Goal: Book appointment/travel/reservation

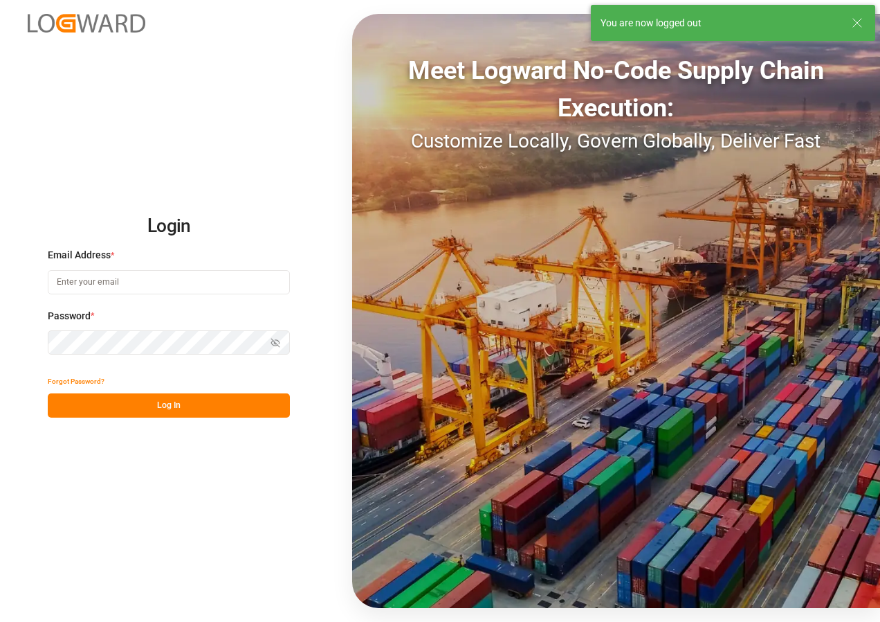
type input "[EMAIL_ADDRESS][DOMAIN_NAME]"
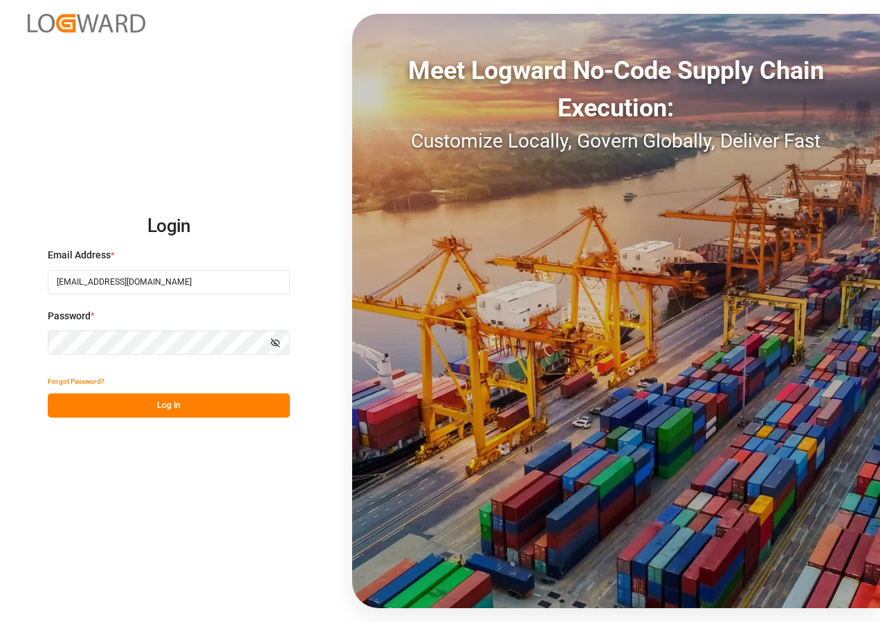
click at [152, 406] on button "Log In" at bounding box center [169, 405] width 242 height 24
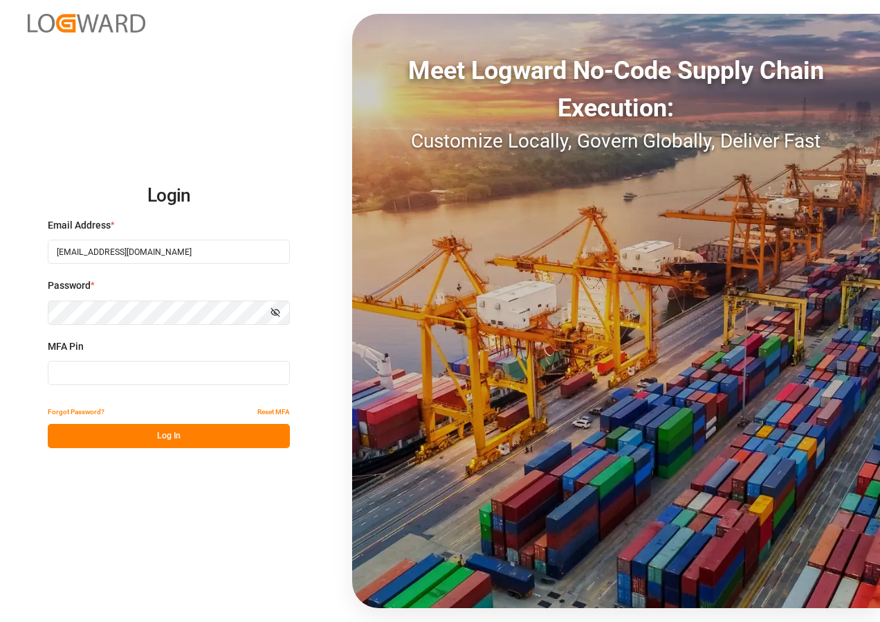
click at [138, 370] on input at bounding box center [169, 373] width 242 height 24
type input "516782"
click at [152, 432] on button "Log In" at bounding box center [169, 436] width 242 height 24
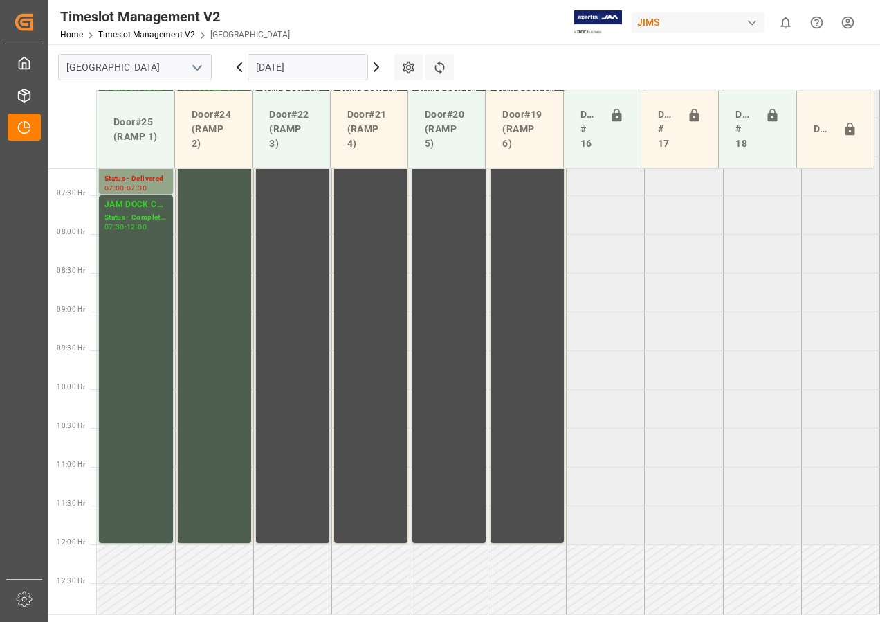
scroll to position [563, 0]
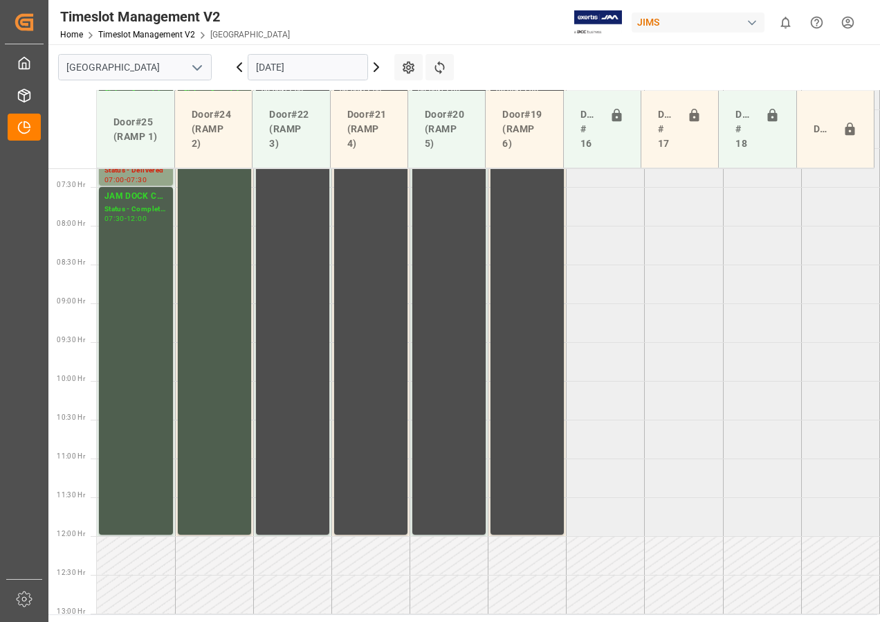
click at [299, 66] on input "[DATE]" at bounding box center [308, 67] width 120 height 26
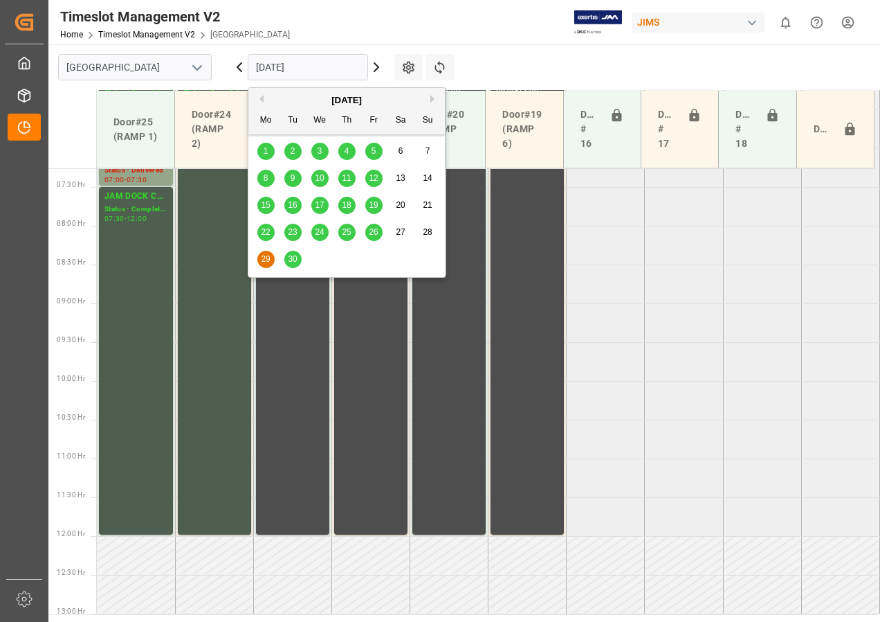
click at [291, 258] on span "30" at bounding box center [292, 259] width 9 height 10
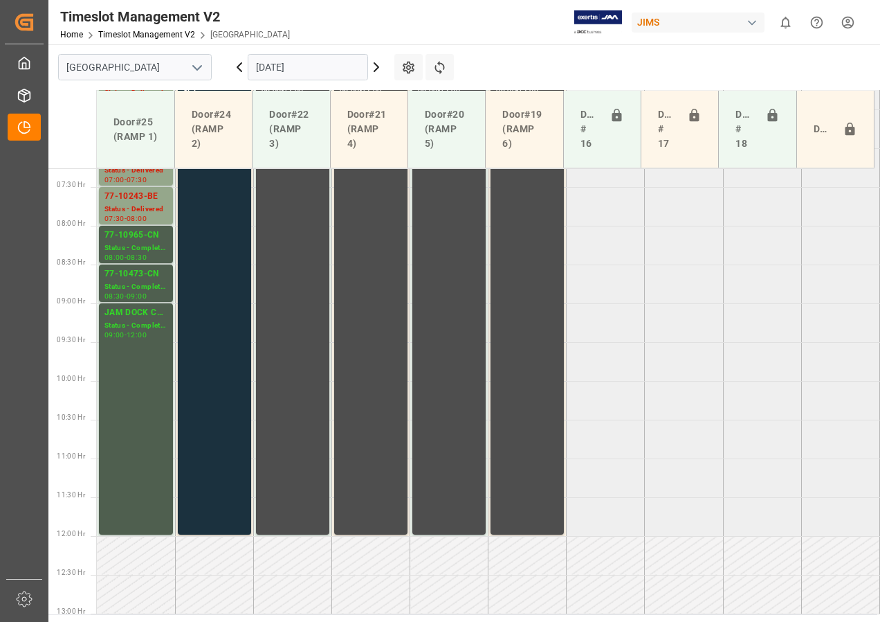
click at [376, 67] on icon at bounding box center [376, 67] width 17 height 17
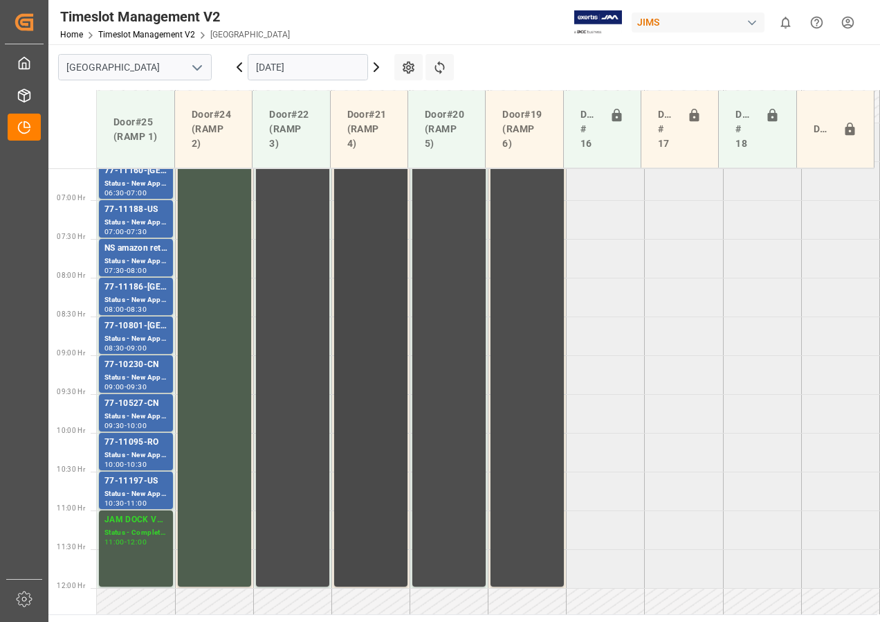
scroll to position [424, 0]
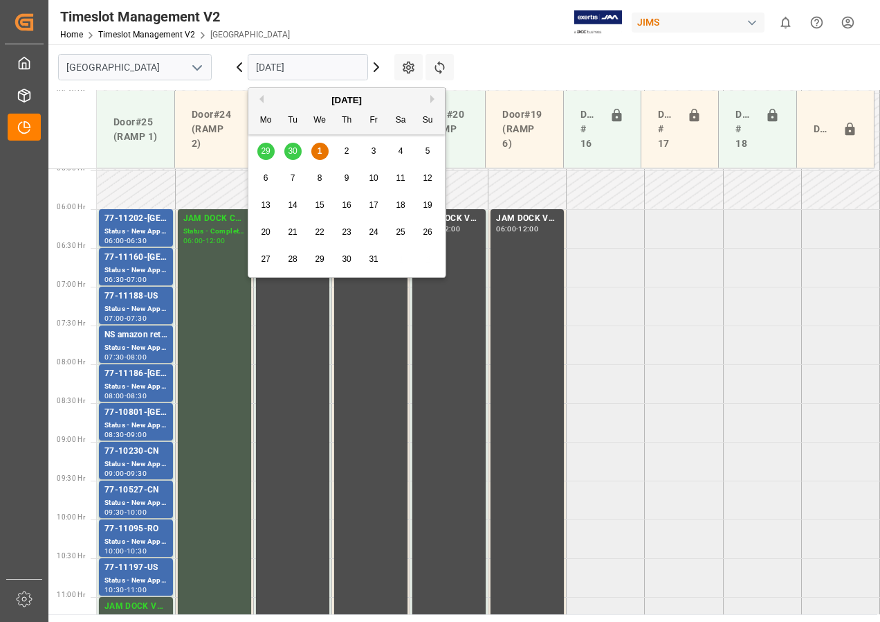
click at [305, 67] on input "[DATE]" at bounding box center [308, 67] width 120 height 26
click at [316, 150] on div "1" at bounding box center [319, 151] width 17 height 17
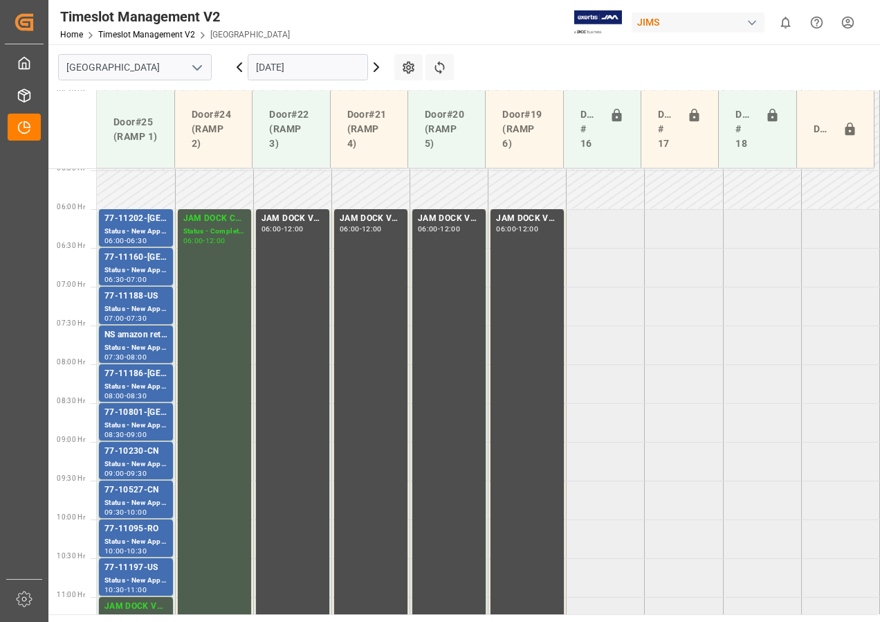
click at [315, 57] on input "[DATE]" at bounding box center [308, 67] width 120 height 26
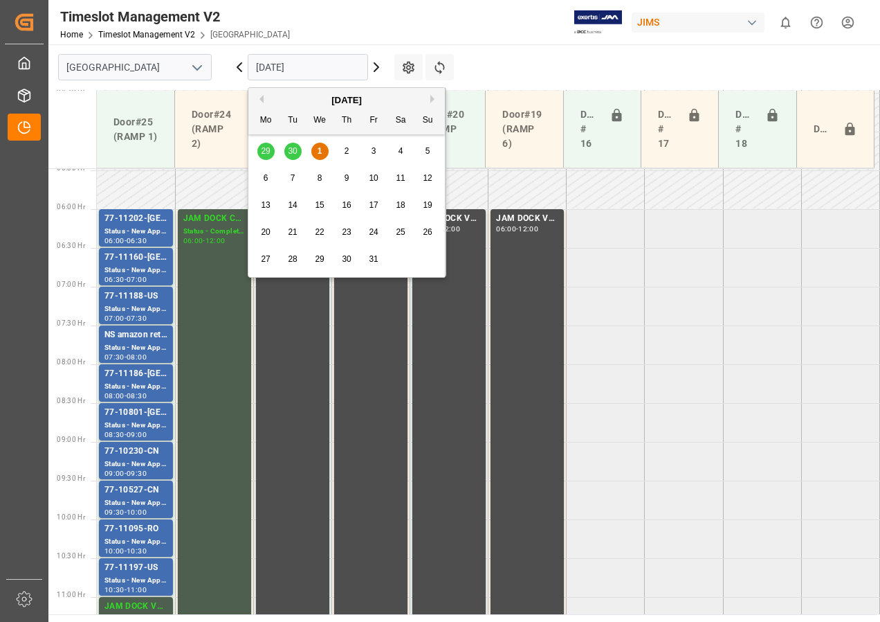
click at [347, 147] on span "2" at bounding box center [347, 151] width 5 height 10
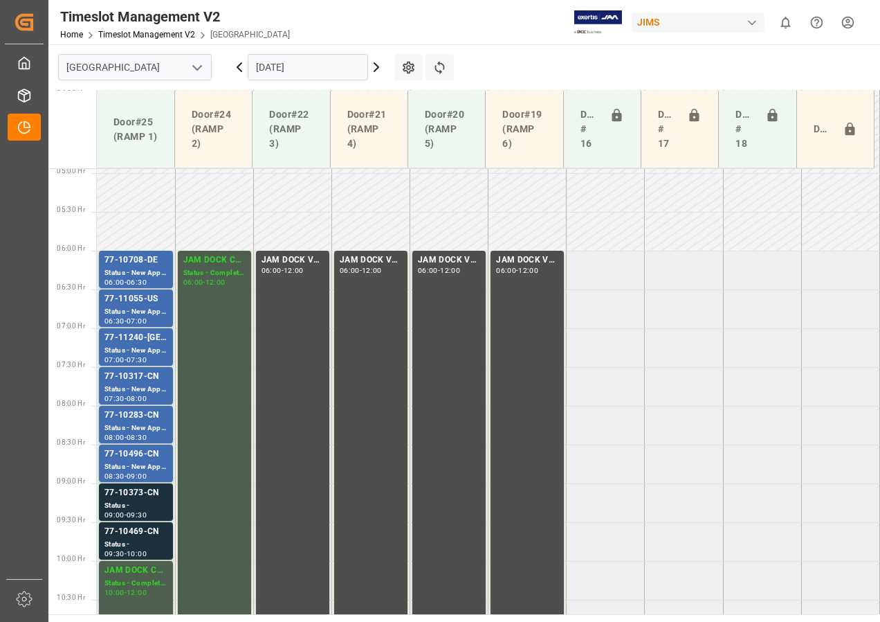
scroll to position [286, 0]
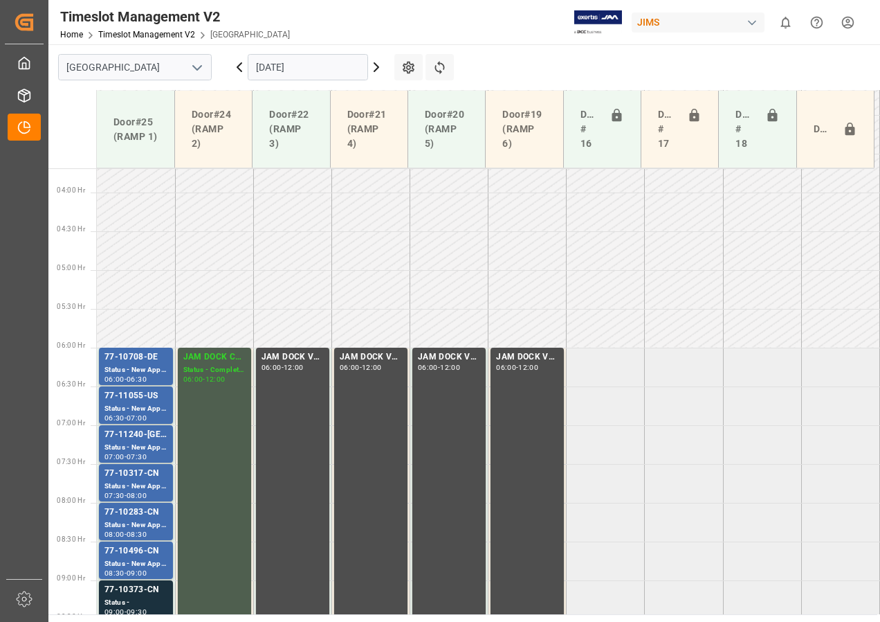
click at [305, 69] on input "[DATE]" at bounding box center [308, 67] width 120 height 26
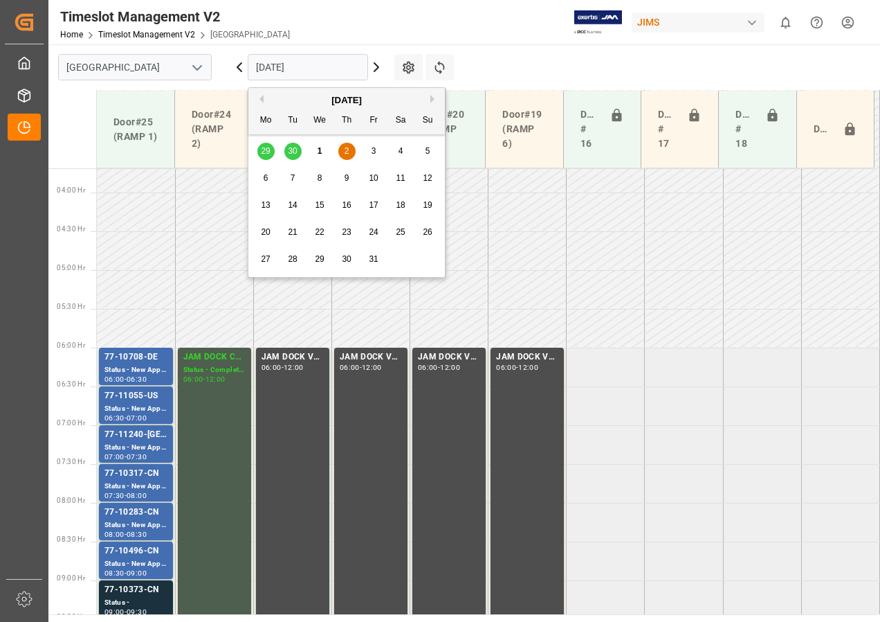
click at [374, 153] on span "3" at bounding box center [374, 151] width 5 height 10
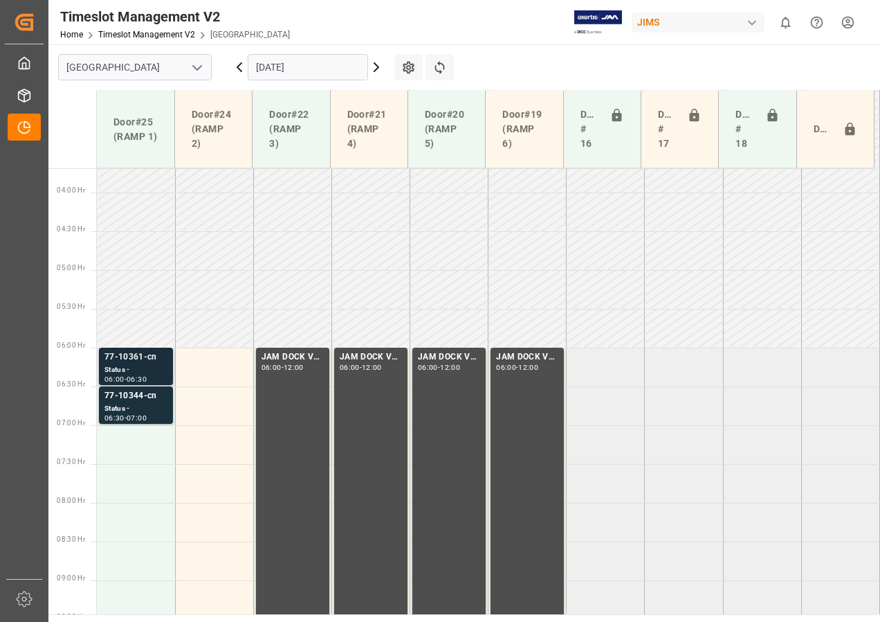
click at [127, 359] on div "77-10361-cn" at bounding box center [136, 357] width 63 height 14
click at [120, 395] on div "77-10344-cn" at bounding box center [136, 396] width 63 height 14
click at [281, 69] on input "[DATE]" at bounding box center [308, 67] width 120 height 26
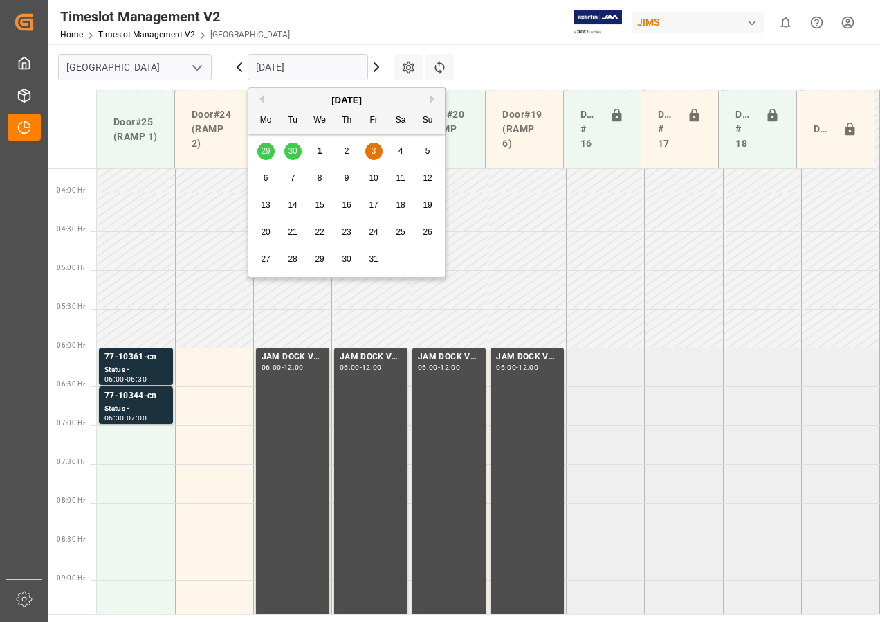
click at [347, 151] on span "2" at bounding box center [347, 151] width 5 height 10
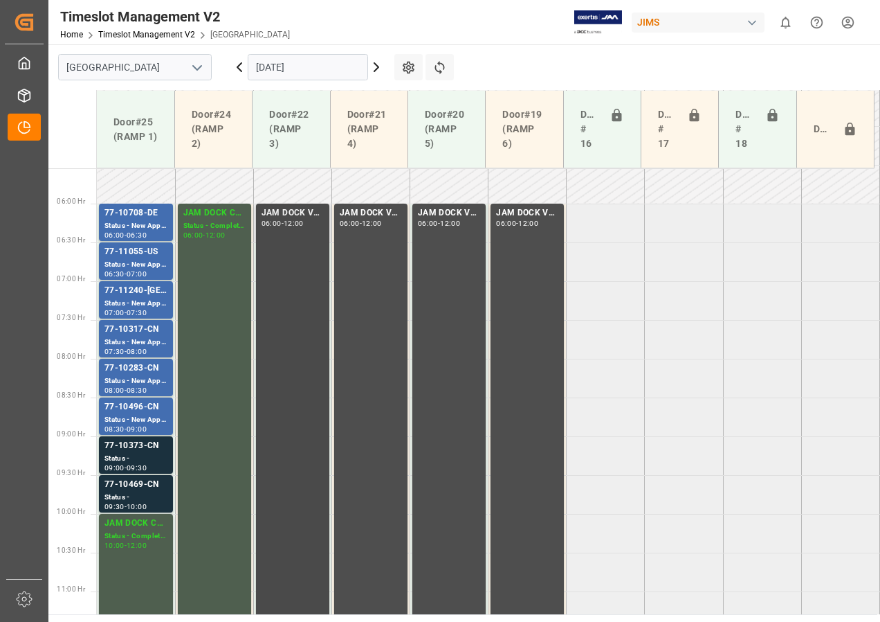
scroll to position [424, 0]
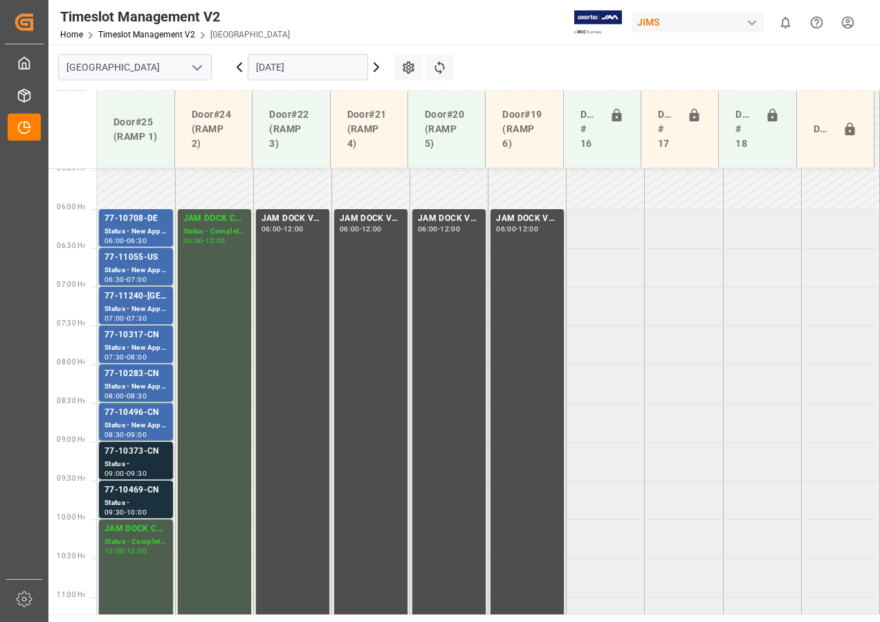
click at [120, 467] on div "Status -" at bounding box center [136, 464] width 63 height 12
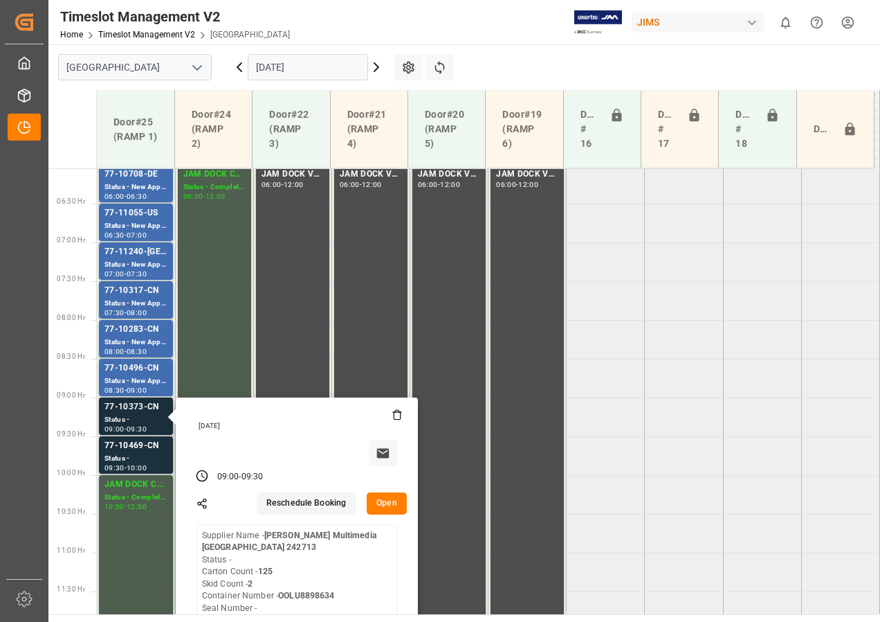
scroll to position [494, 0]
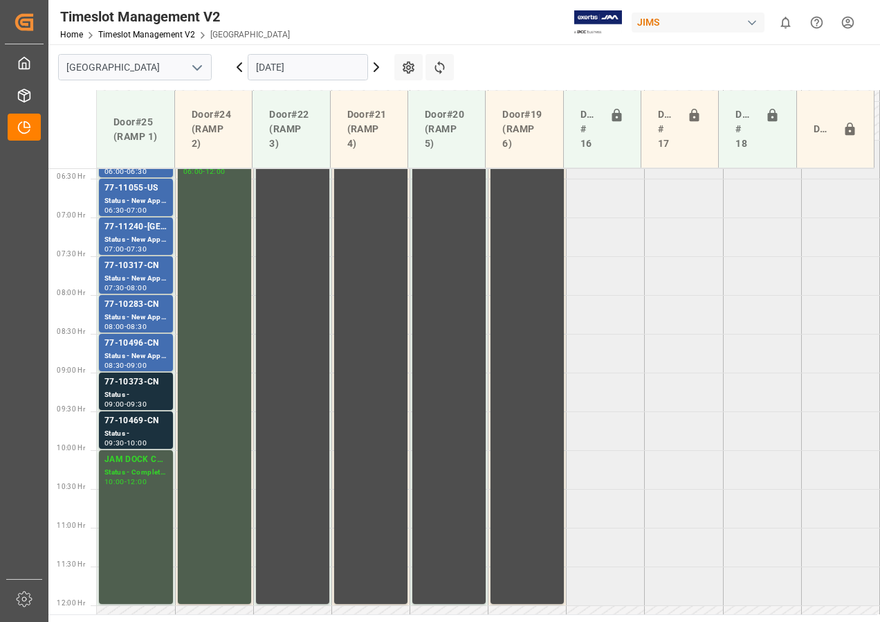
click at [130, 431] on div "Status -" at bounding box center [136, 434] width 63 height 12
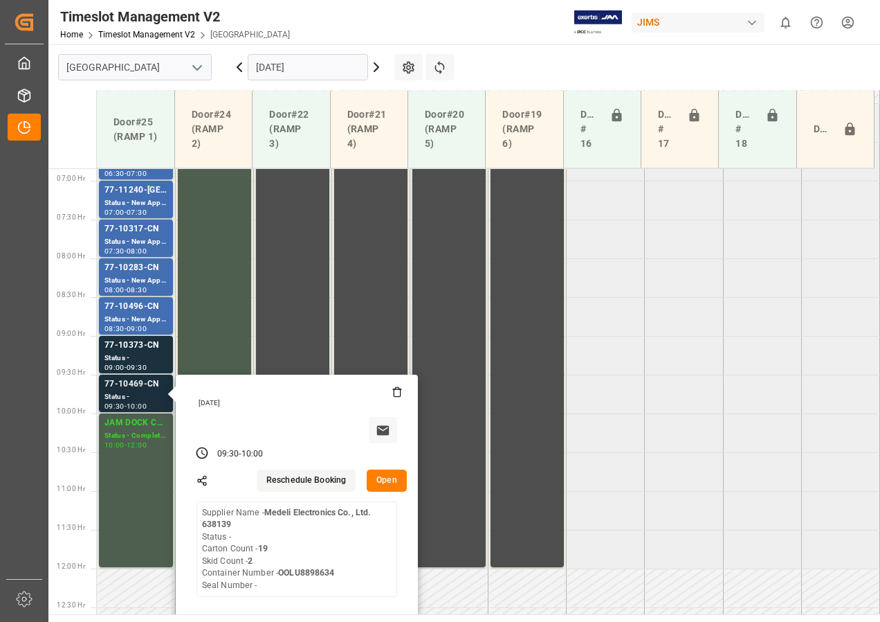
scroll to position [563, 0]
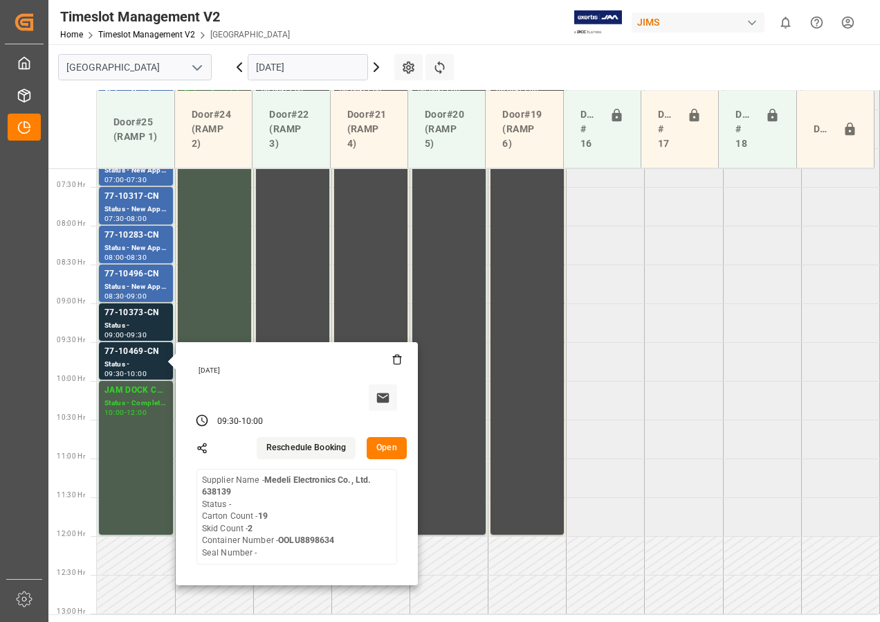
click at [686, 370] on tabel "77-10708-DE Status - New Appointment 06:00 - 06:30 JAM DOCK CONTROL Status - Co…" at bounding box center [489, 535] width 784 height 1861
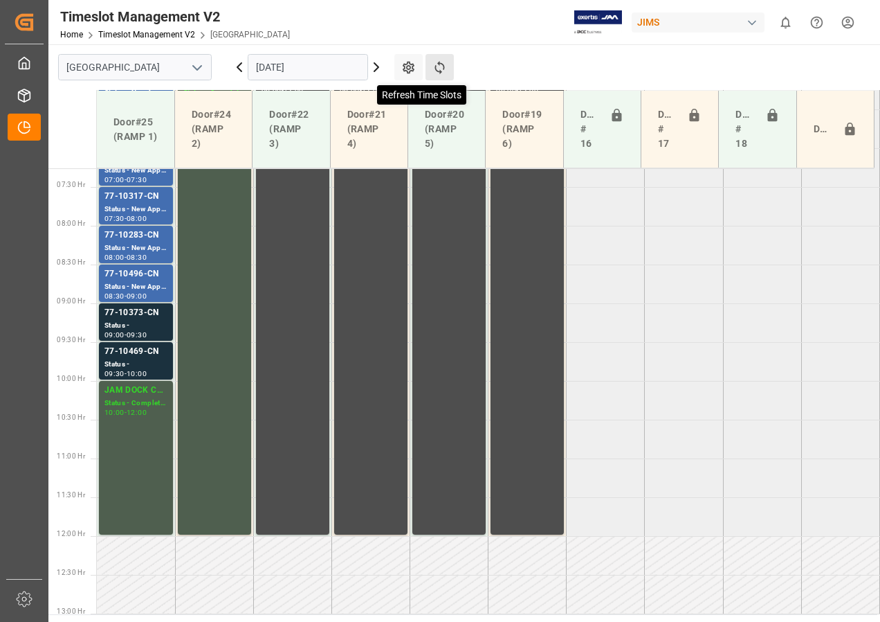
click at [444, 65] on icon at bounding box center [440, 67] width 15 height 15
click at [376, 64] on icon at bounding box center [376, 67] width 4 height 8
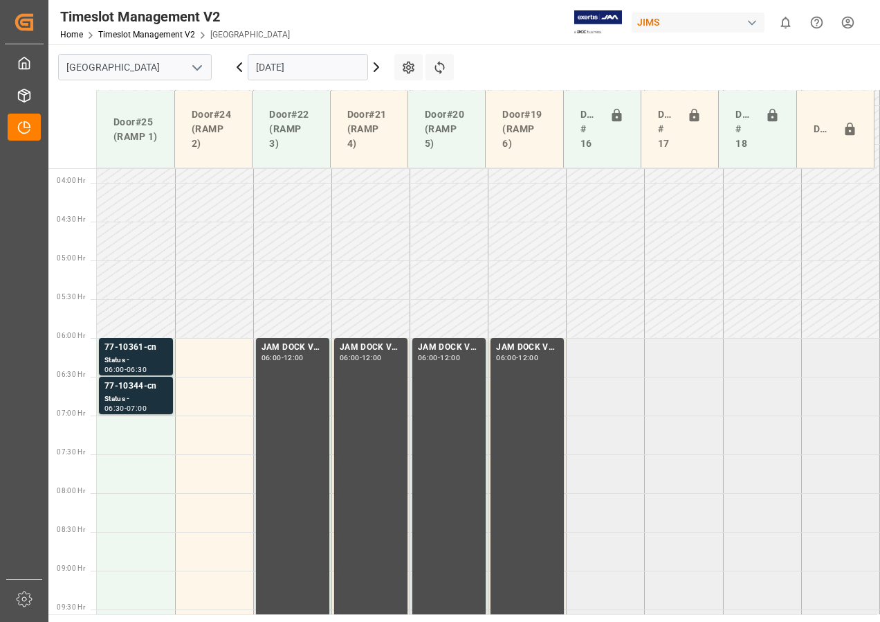
scroll to position [217, 0]
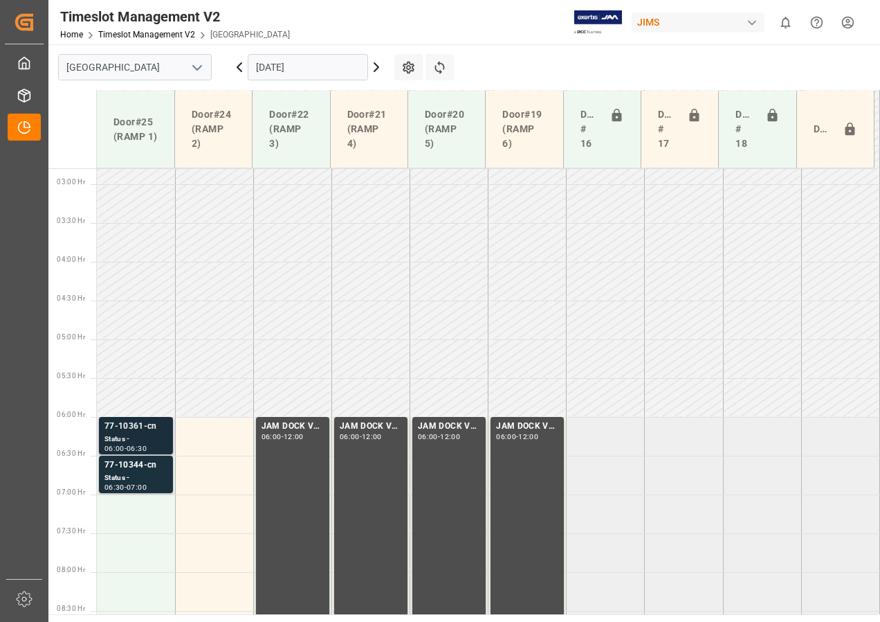
click at [148, 433] on div "Status -" at bounding box center [136, 439] width 63 height 12
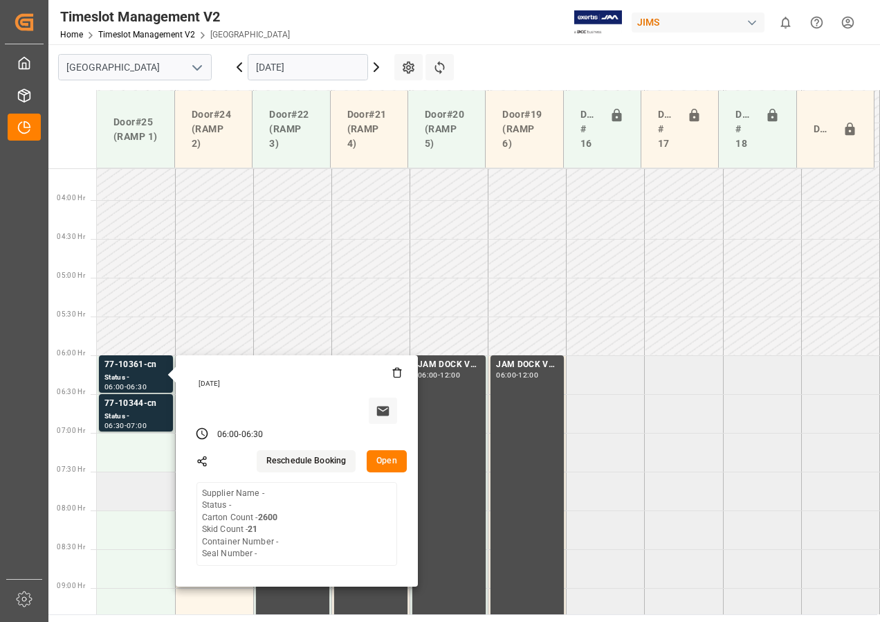
scroll to position [355, 0]
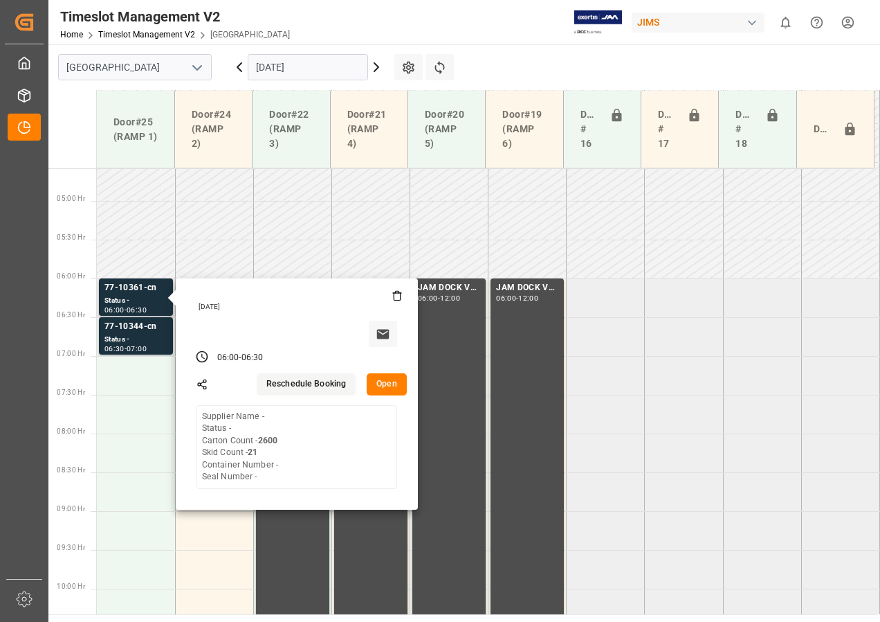
click at [387, 387] on button "Open" at bounding box center [387, 384] width 40 height 22
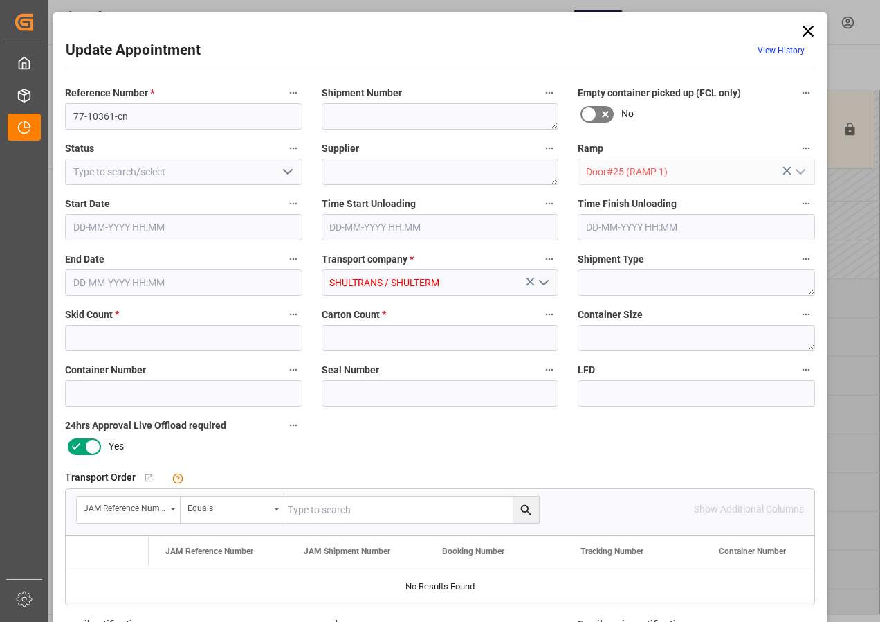
type input "21"
type input "2600"
type input "[DATE] 06:00"
type input "[DATE] 06:30"
type input "[DATE] 12:02"
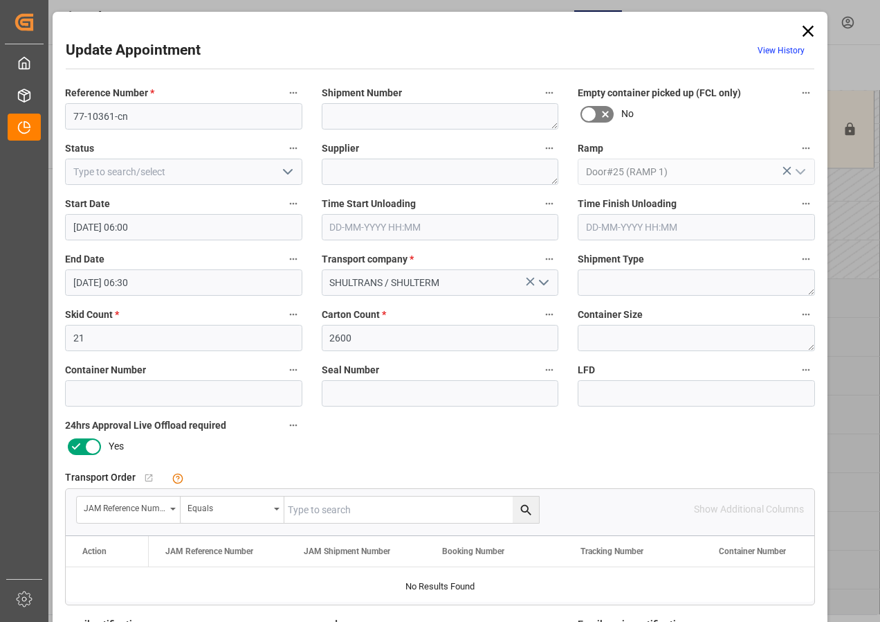
click at [298, 505] on input "text" at bounding box center [411, 509] width 255 height 26
type input "77-10361-CN"
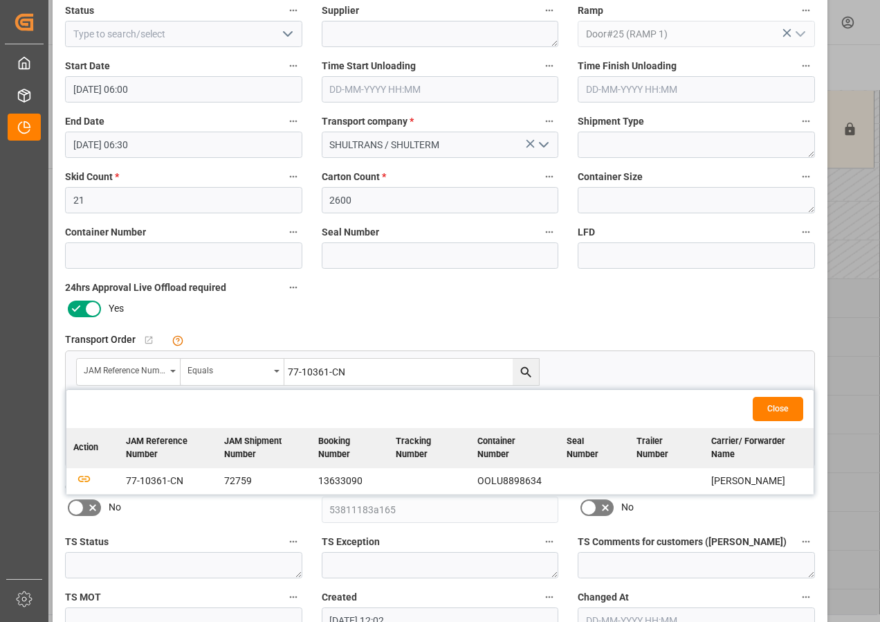
scroll to position [138, 0]
click at [84, 478] on icon "button" at bounding box center [84, 478] width 15 height 8
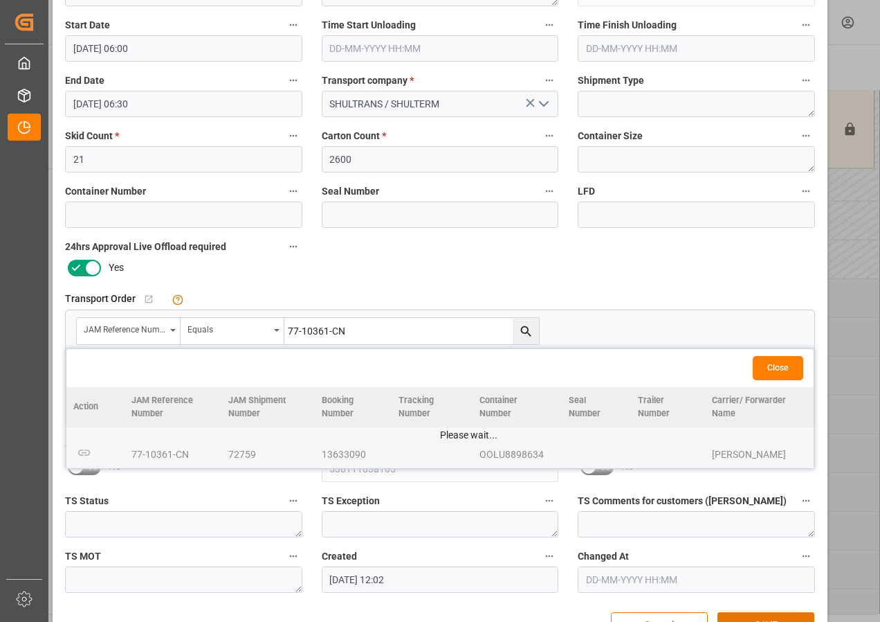
scroll to position [220, 0]
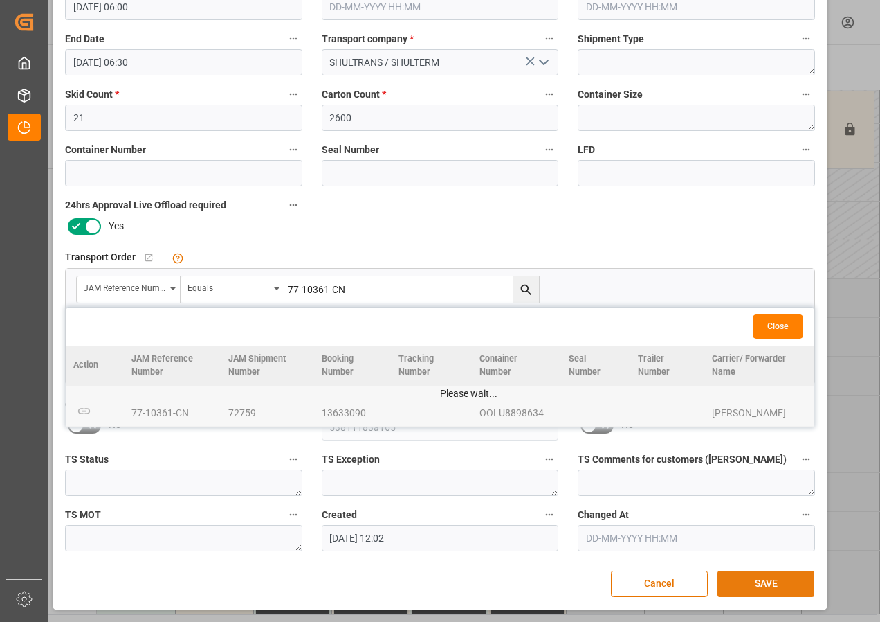
click at [745, 576] on button "SAVE" at bounding box center [766, 583] width 97 height 26
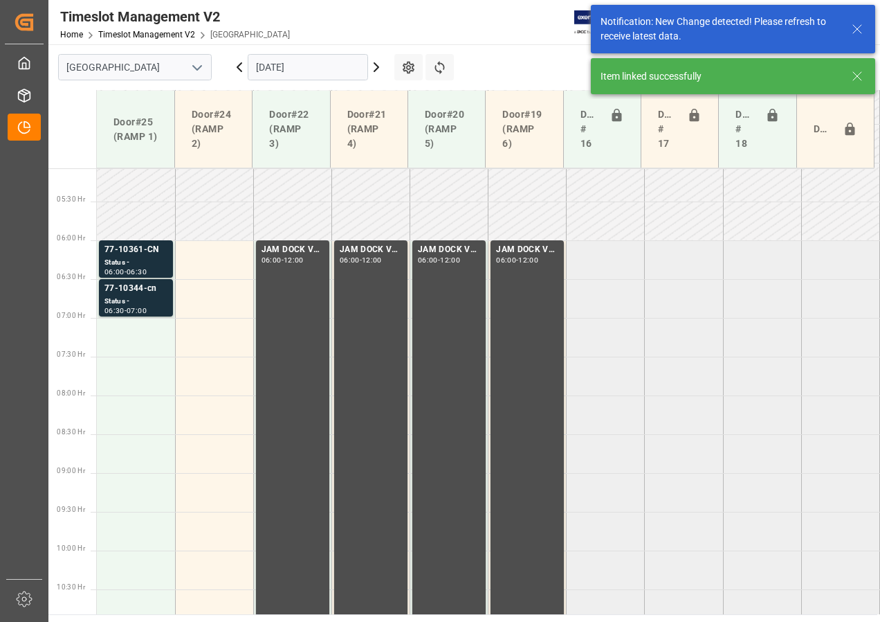
scroll to position [408, 0]
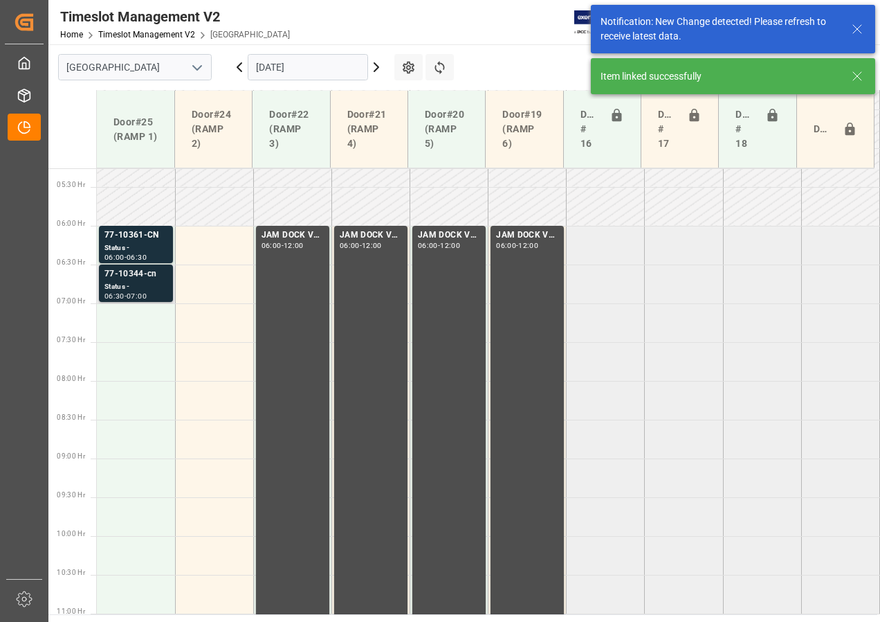
click at [128, 288] on div "Status -" at bounding box center [136, 287] width 63 height 12
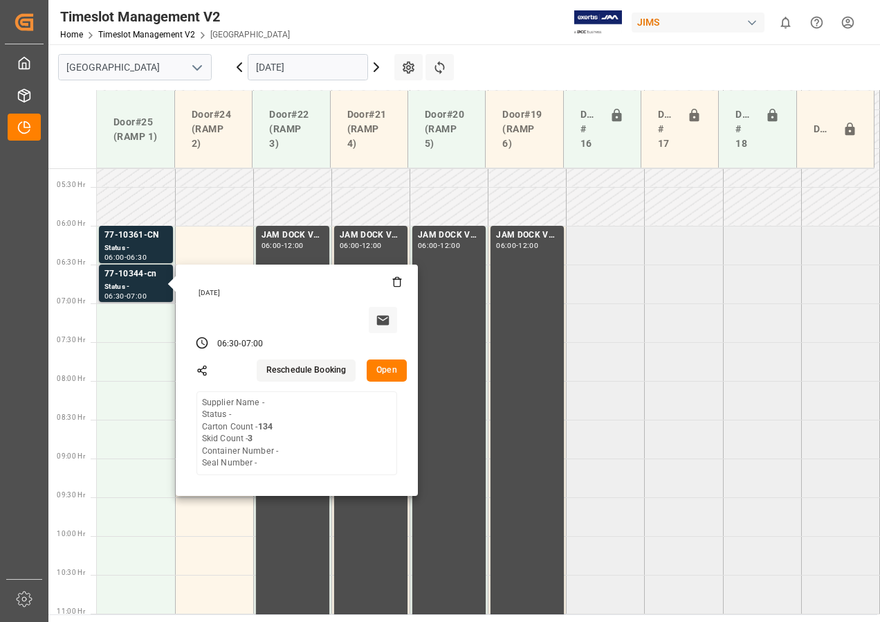
click at [384, 371] on button "Open" at bounding box center [387, 370] width 40 height 22
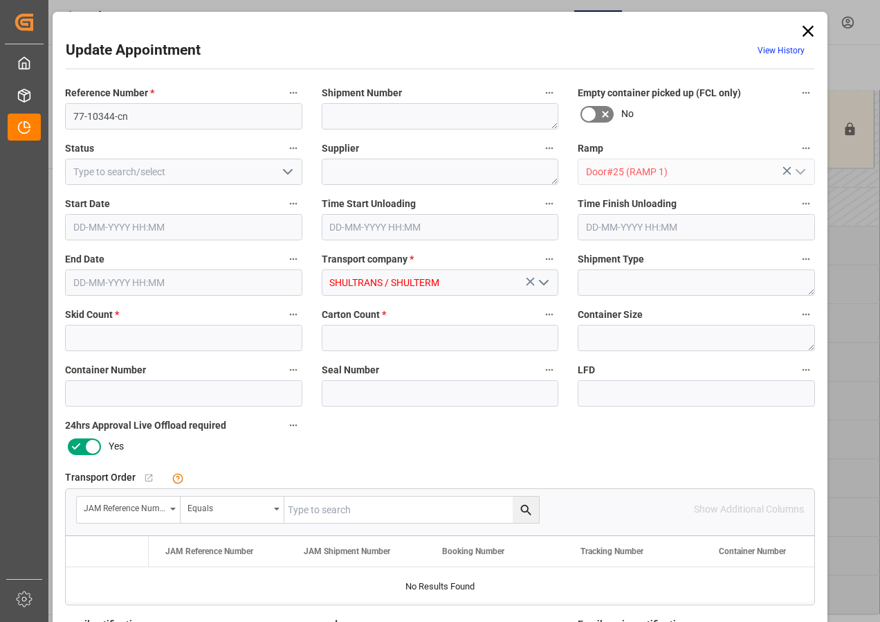
type input "3"
type input "134"
type input "[DATE] 06:30"
type input "[DATE] 07:00"
type input "[DATE] 12:02"
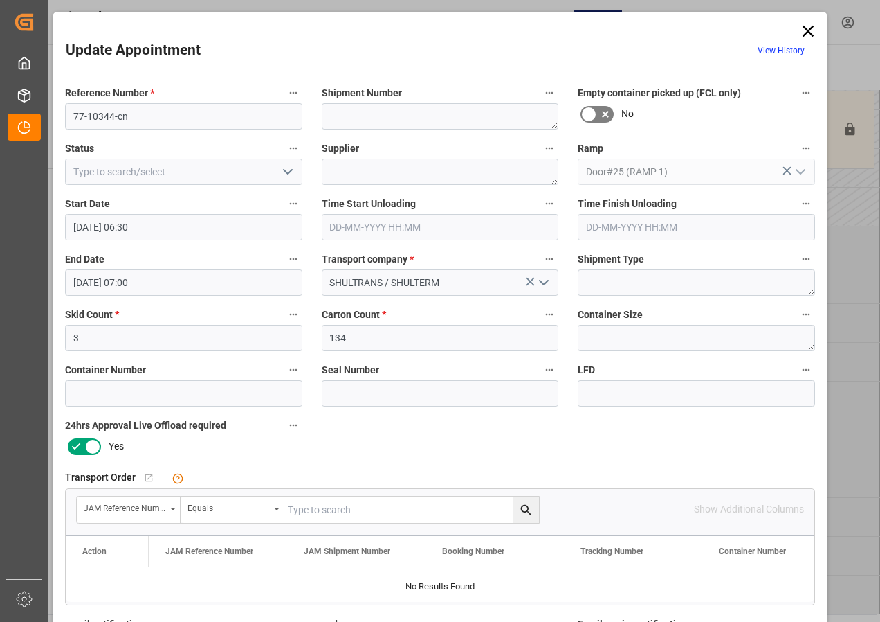
click at [329, 515] on input "text" at bounding box center [411, 509] width 255 height 26
type input "77-10344-cn"
click at [519, 506] on icon "search button" at bounding box center [526, 510] width 15 height 15
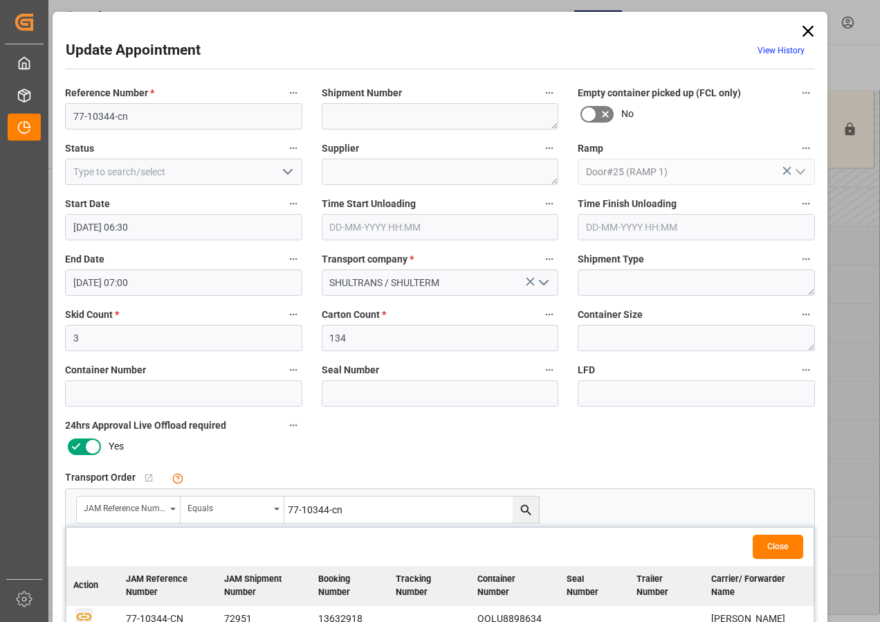
click at [82, 613] on icon "button" at bounding box center [83, 615] width 17 height 17
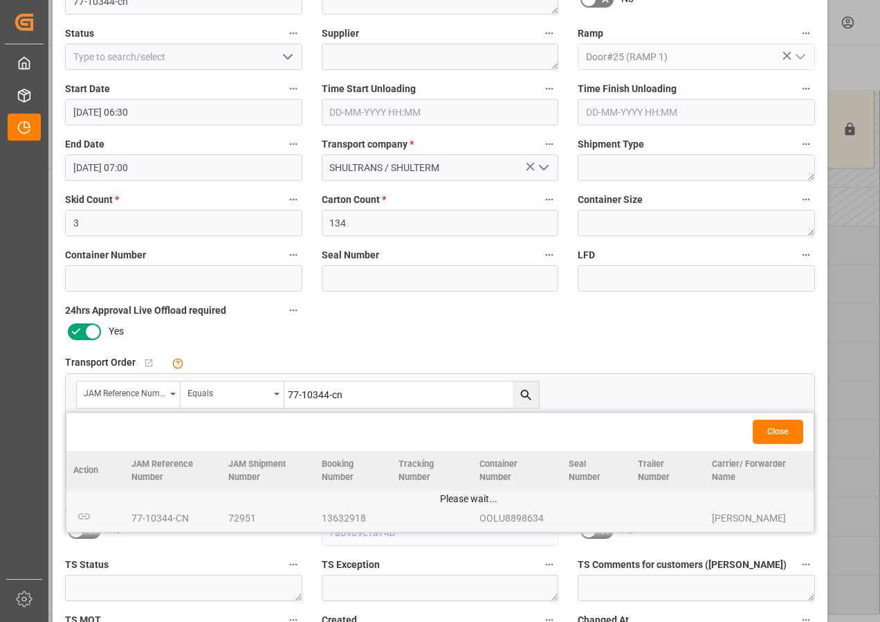
scroll to position [208, 0]
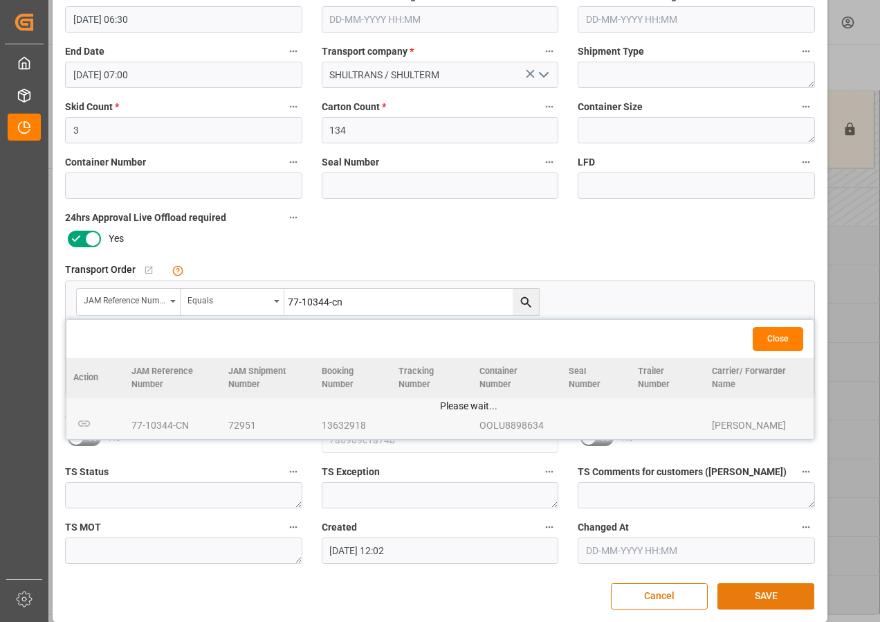
click at [761, 590] on button "SAVE" at bounding box center [766, 596] width 97 height 26
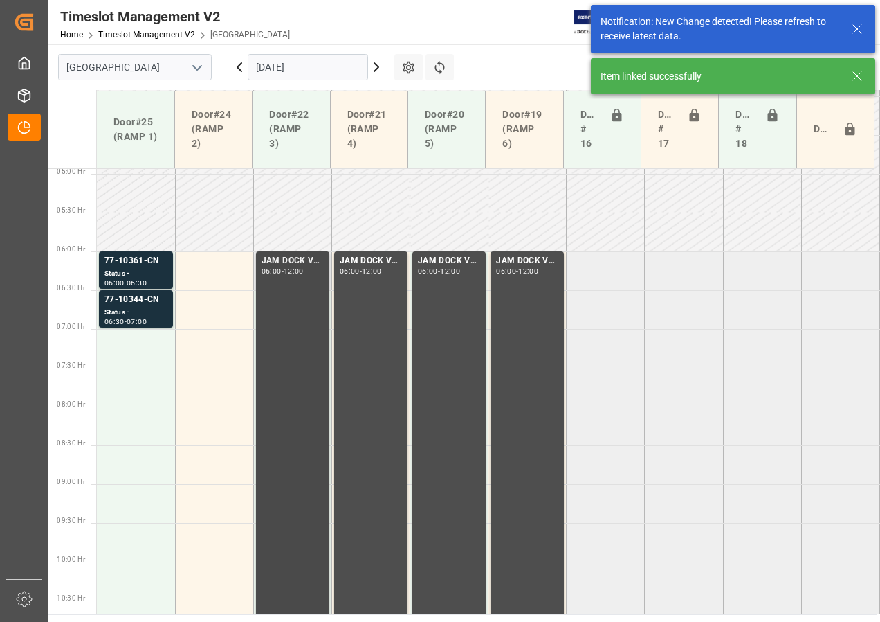
scroll to position [408, 0]
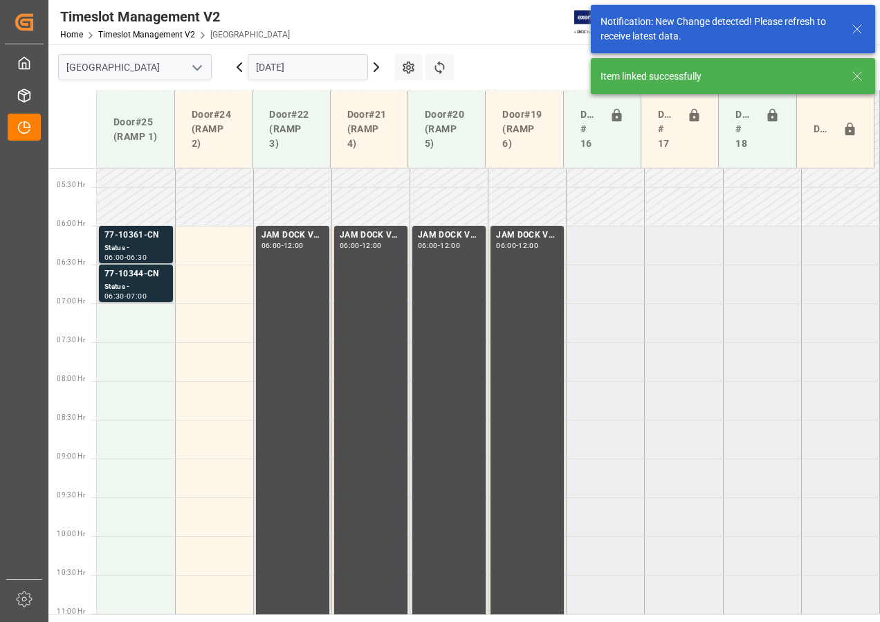
click at [130, 244] on div "Status -" at bounding box center [136, 248] width 63 height 12
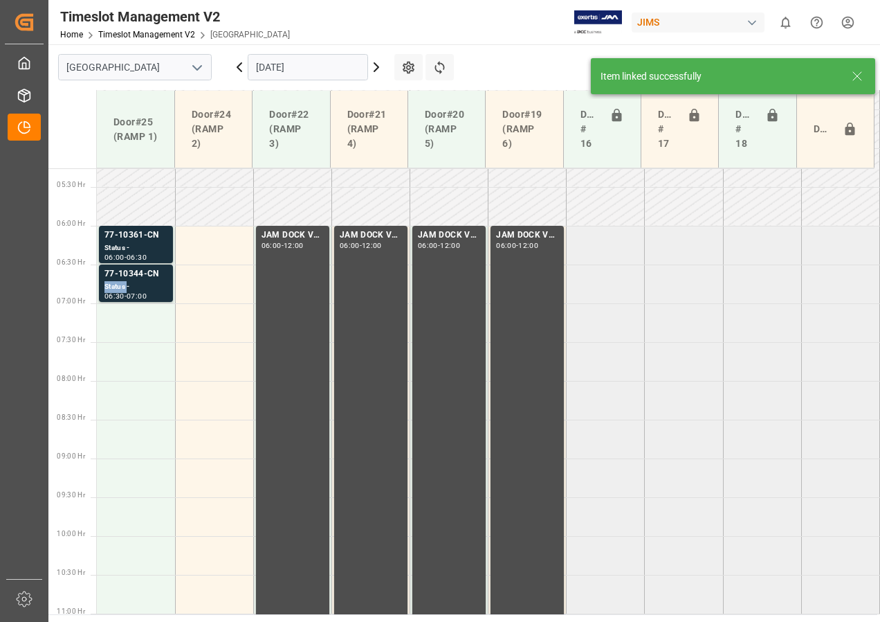
click at [121, 282] on div "Status -" at bounding box center [136, 287] width 63 height 12
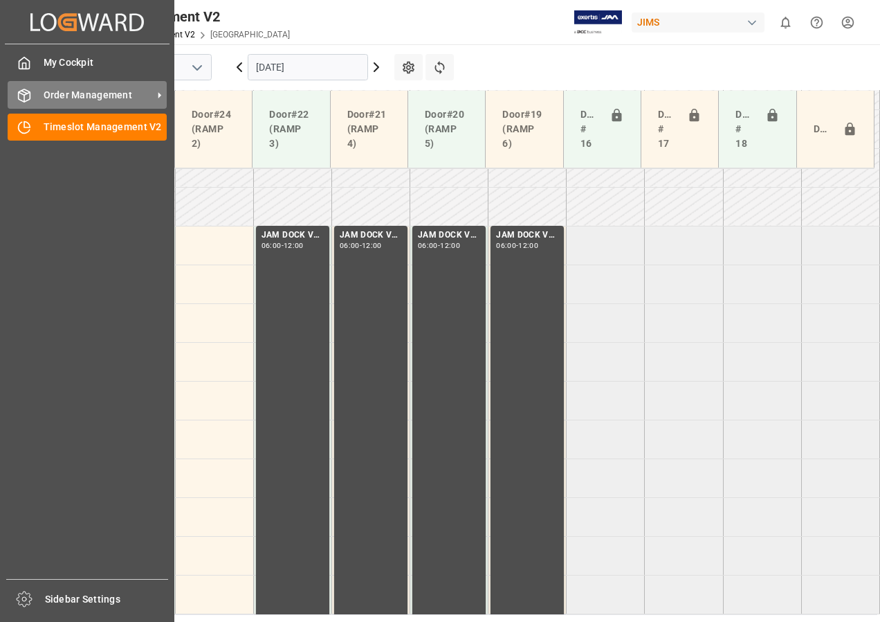
click at [62, 95] on span "Order Management" at bounding box center [98, 95] width 109 height 15
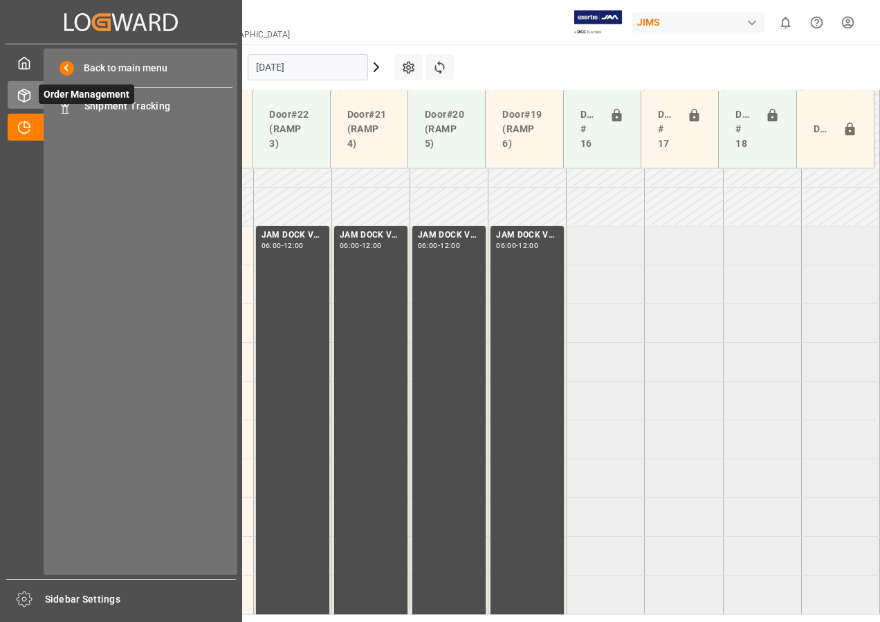
click at [104, 104] on span "Order Management" at bounding box center [87, 93] width 96 height 19
click at [147, 105] on span "Shipment Tracking" at bounding box center [158, 106] width 149 height 15
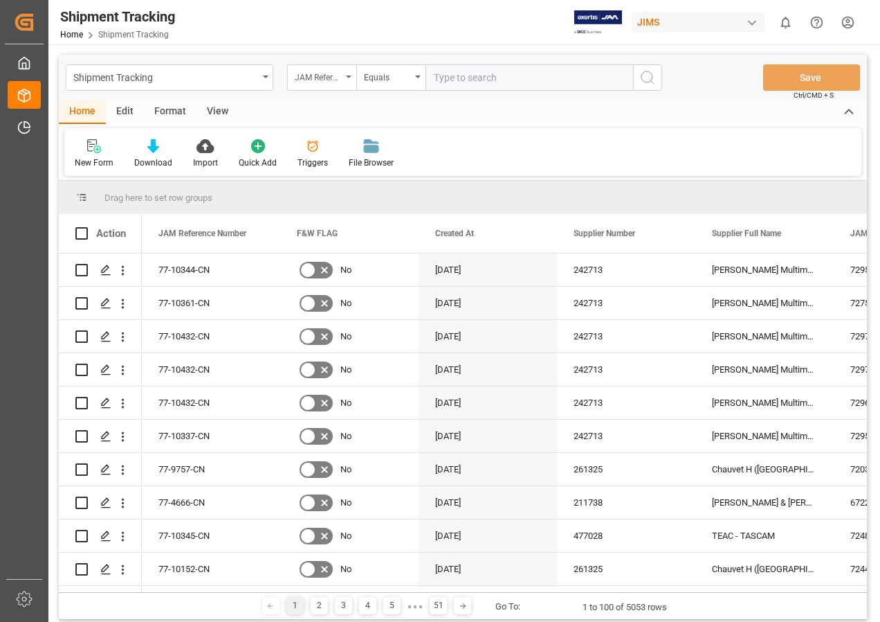
click at [349, 75] on div "JAM Reference Number" at bounding box center [321, 77] width 69 height 26
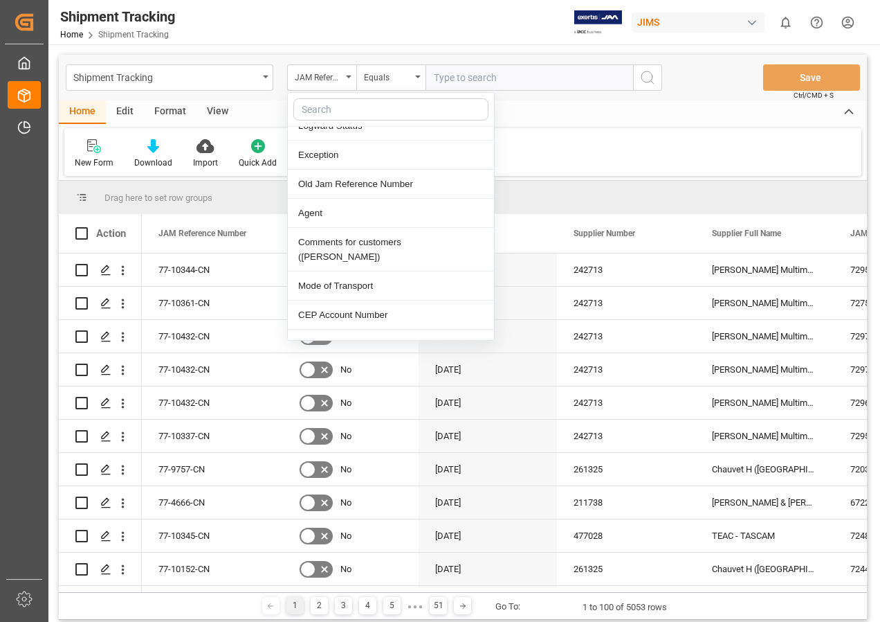
scroll to position [346, 0]
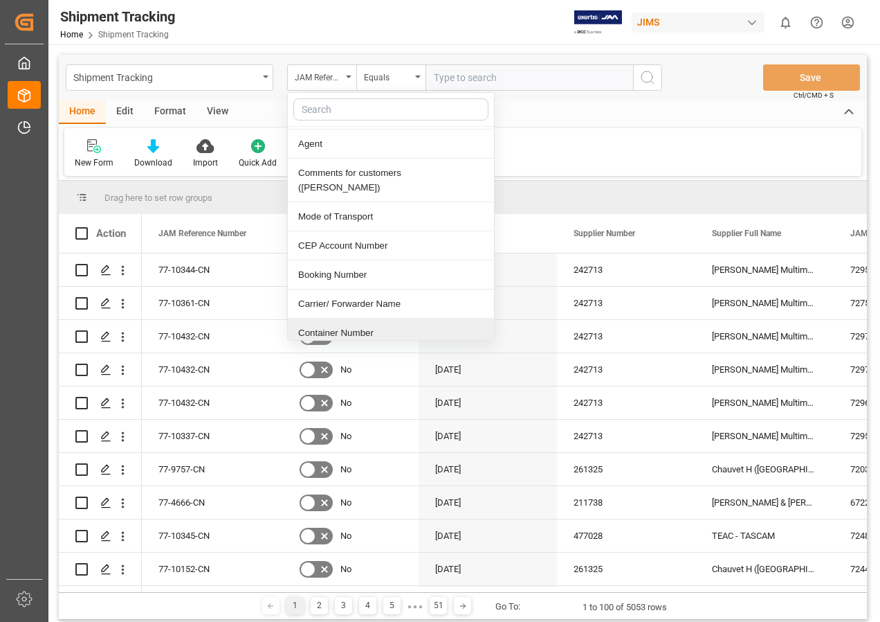
click at [326, 321] on div "Container Number" at bounding box center [391, 332] width 206 height 29
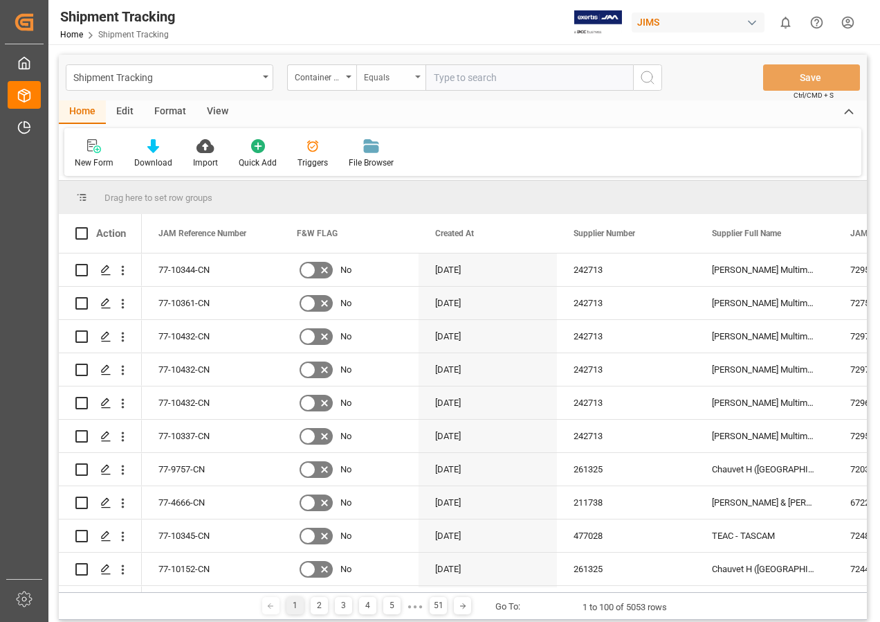
click at [417, 73] on div "Equals" at bounding box center [390, 77] width 69 height 26
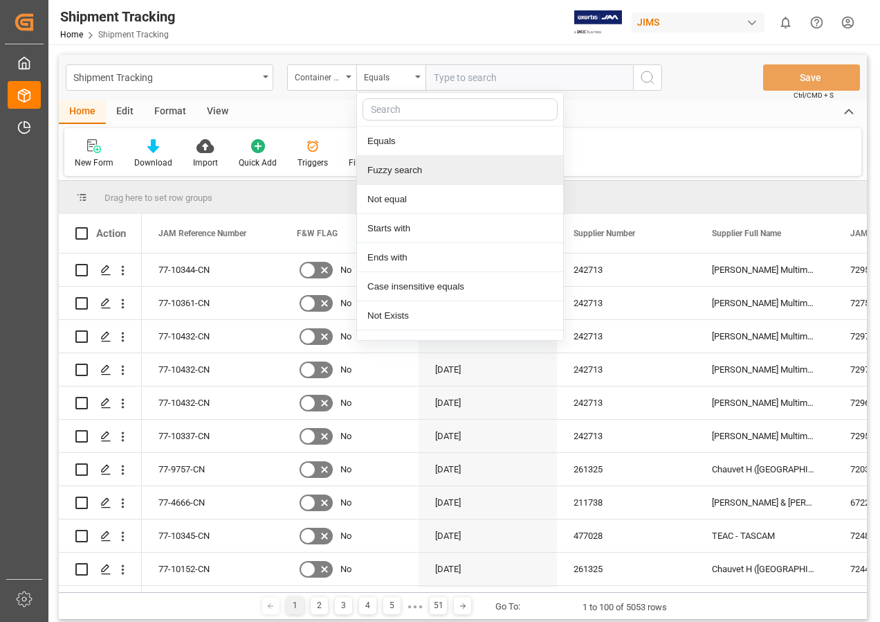
click at [392, 173] on div "Fuzzy search" at bounding box center [460, 170] width 206 height 29
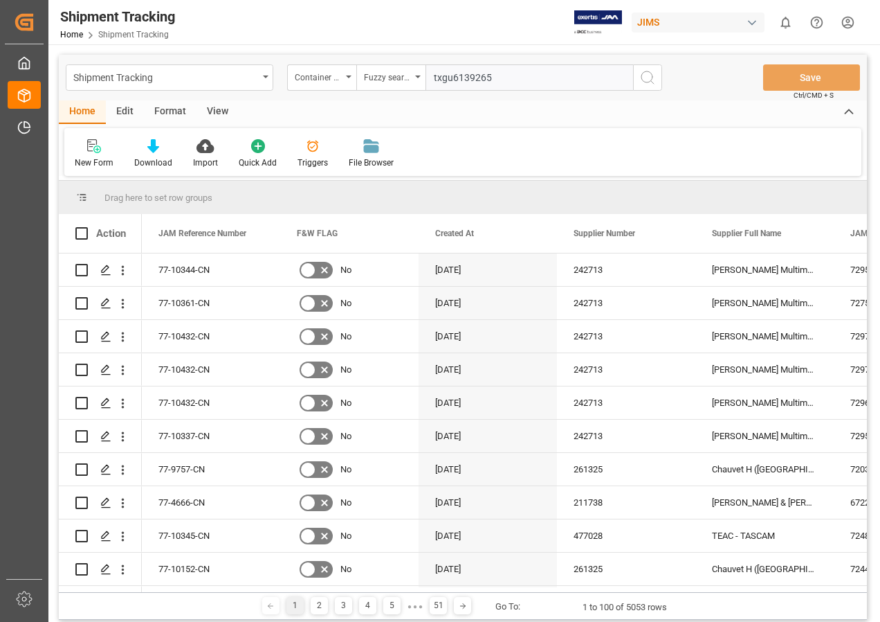
type input "txgu6139265"
click at [642, 73] on icon "search button" at bounding box center [648, 77] width 17 height 17
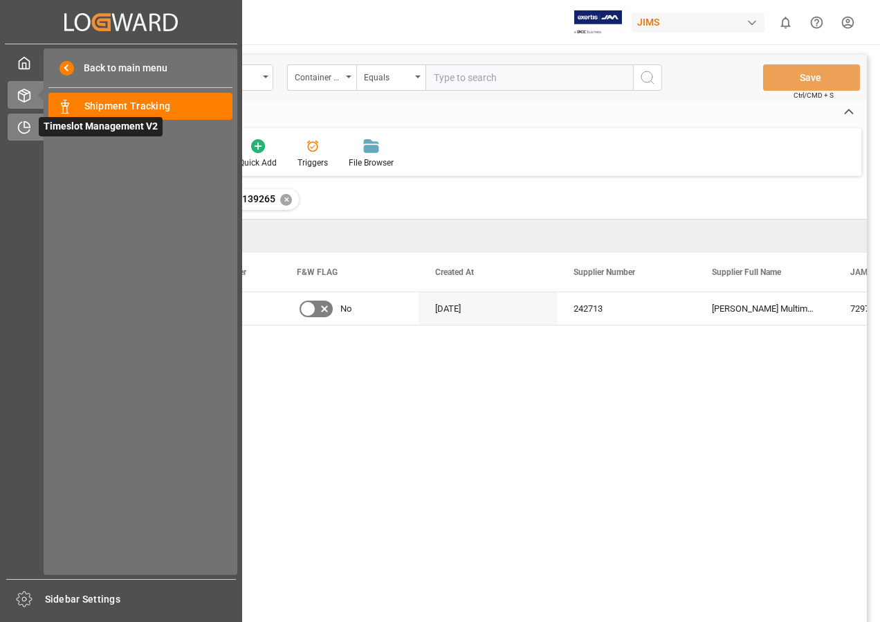
click at [68, 123] on span "Timeslot Management V2" at bounding box center [101, 126] width 124 height 19
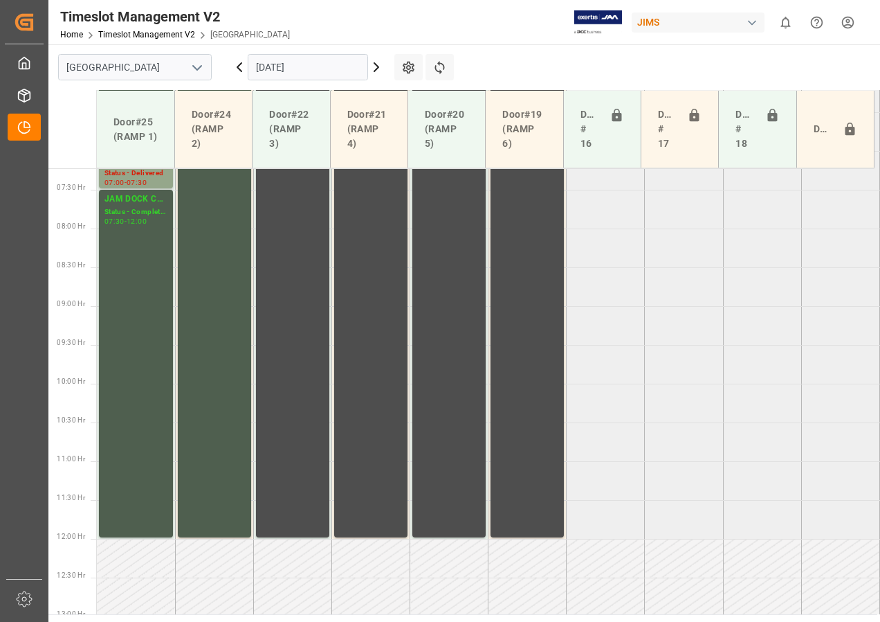
scroll to position [563, 0]
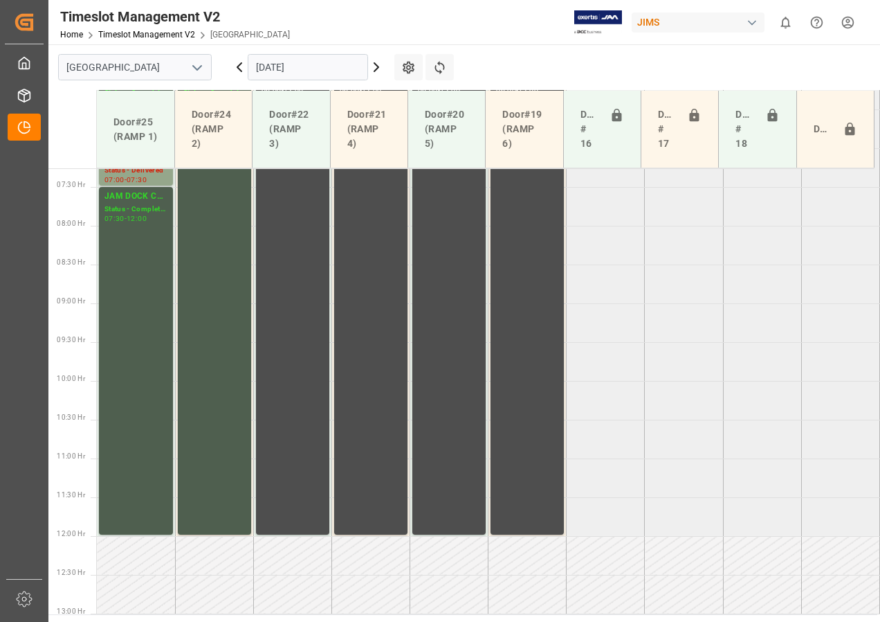
click at [378, 70] on icon at bounding box center [376, 67] width 17 height 17
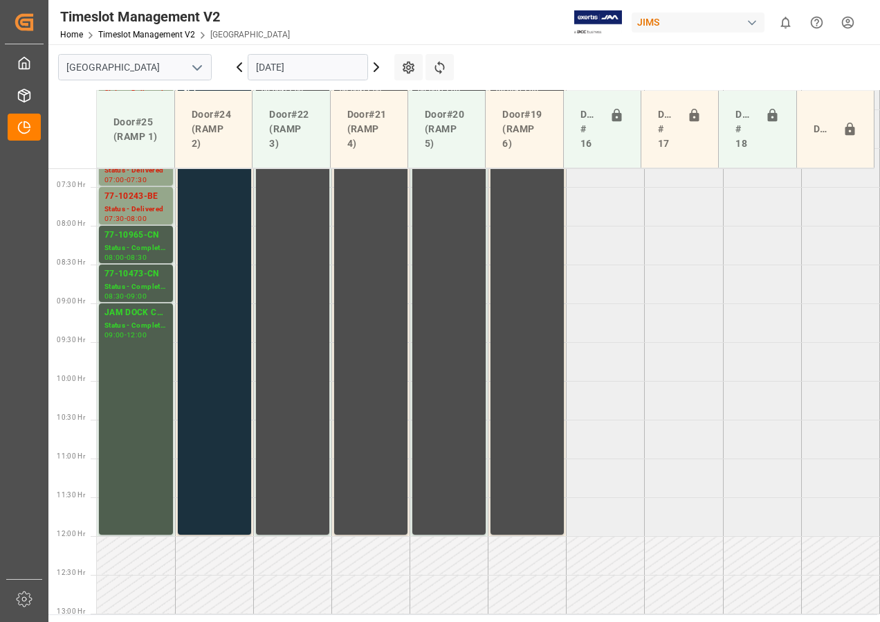
click at [378, 70] on icon at bounding box center [376, 67] width 17 height 17
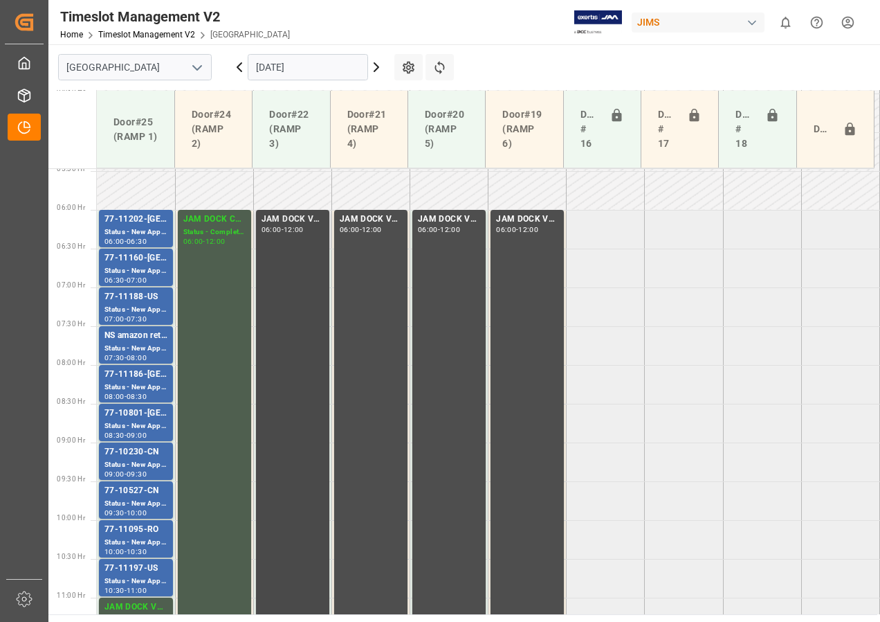
scroll to position [424, 0]
click at [374, 68] on icon at bounding box center [376, 67] width 17 height 17
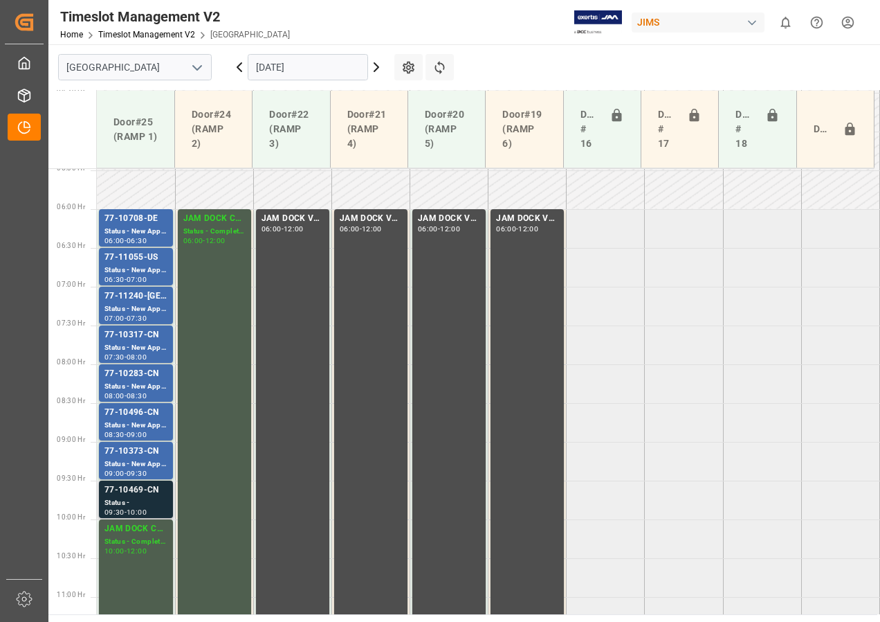
click at [129, 500] on div "Status -" at bounding box center [136, 503] width 63 height 12
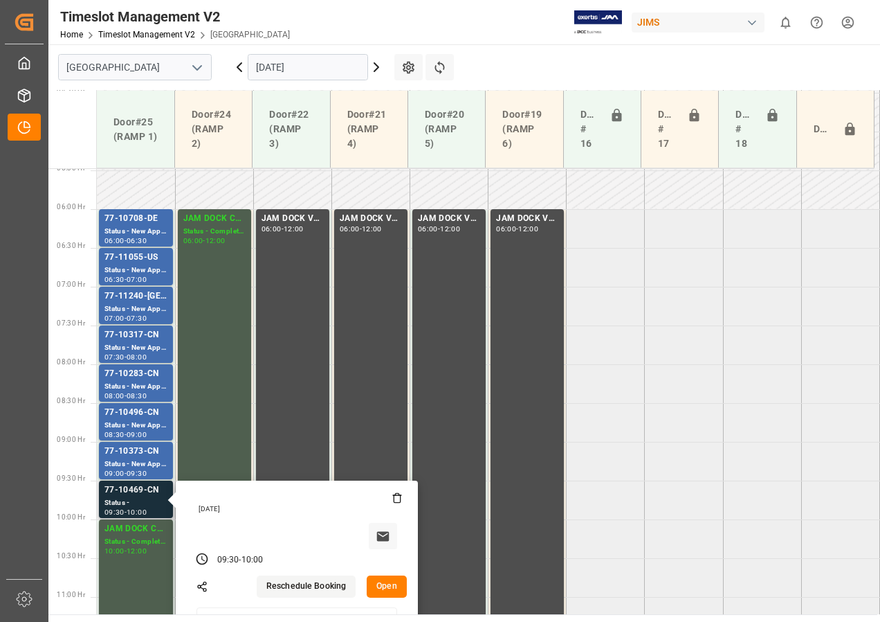
scroll to position [494, 0]
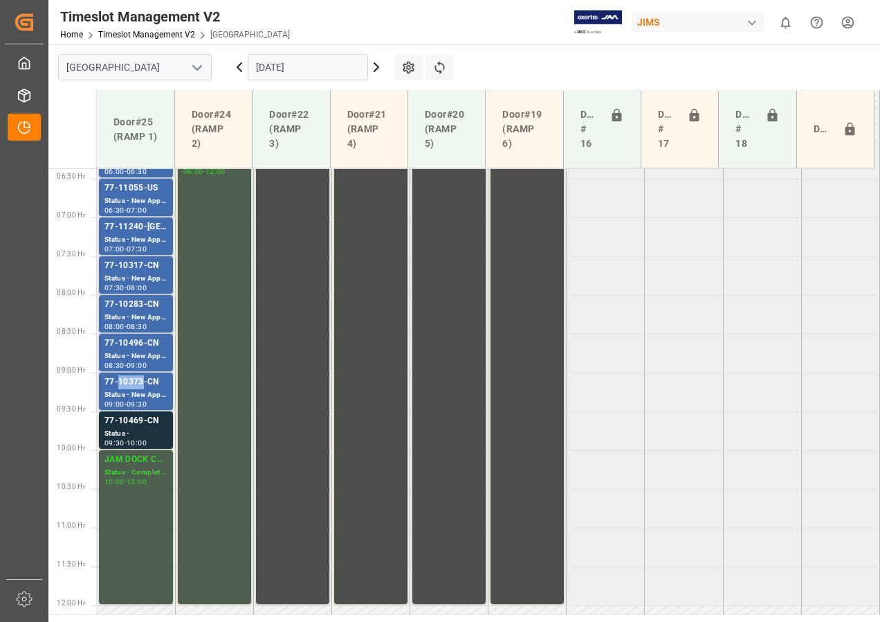
click at [141, 381] on div "77-10373-CN" at bounding box center [136, 382] width 63 height 14
click at [143, 352] on div "Status - New Appointment" at bounding box center [136, 356] width 63 height 12
click at [132, 427] on div "77-10469-CN" at bounding box center [136, 421] width 63 height 14
click at [129, 380] on div "77-10373-CN" at bounding box center [136, 382] width 63 height 14
click at [130, 347] on div "77-10496-CN" at bounding box center [136, 343] width 63 height 14
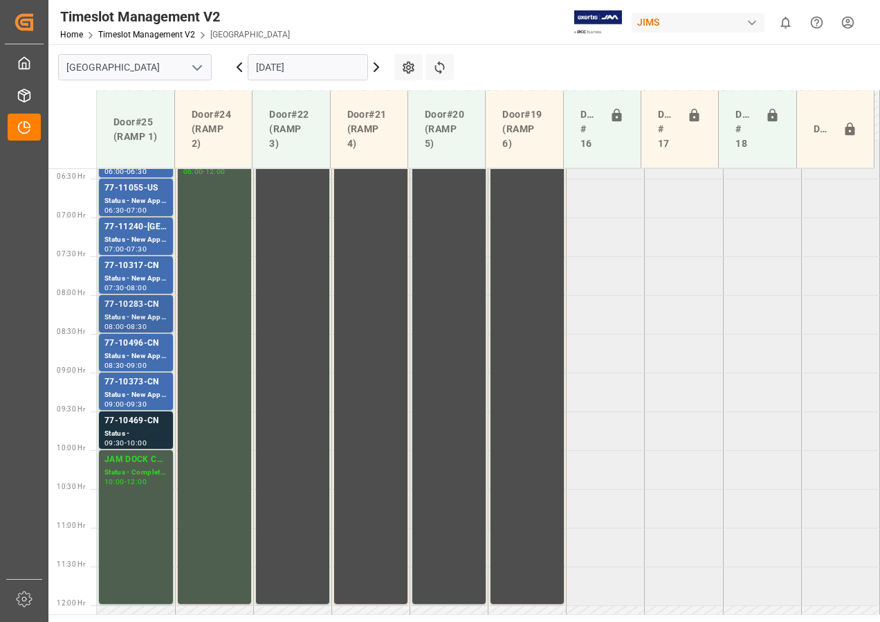
click at [138, 305] on div "77-10283-CN" at bounding box center [136, 305] width 63 height 14
click at [140, 280] on div "Status - New Appointment" at bounding box center [136, 279] width 63 height 12
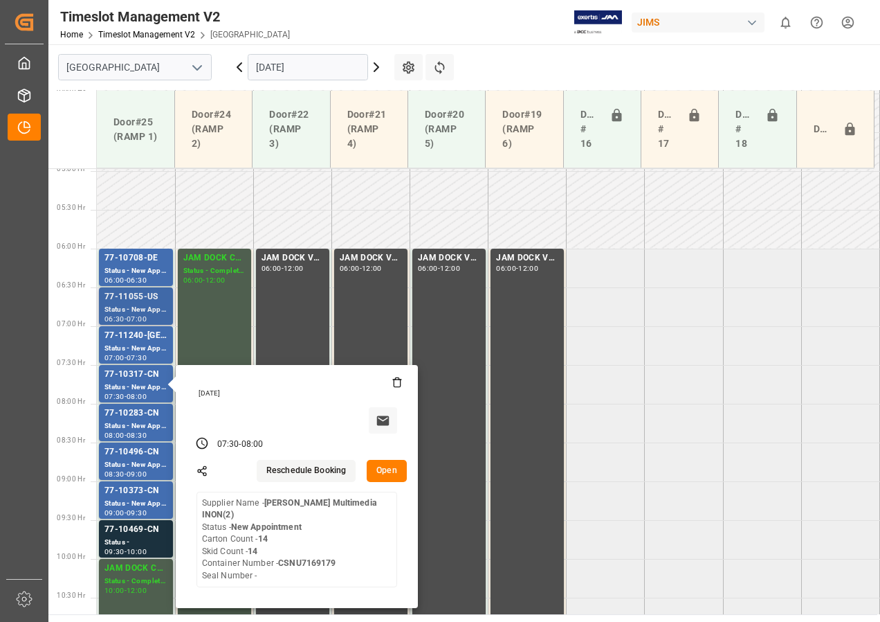
scroll to position [355, 0]
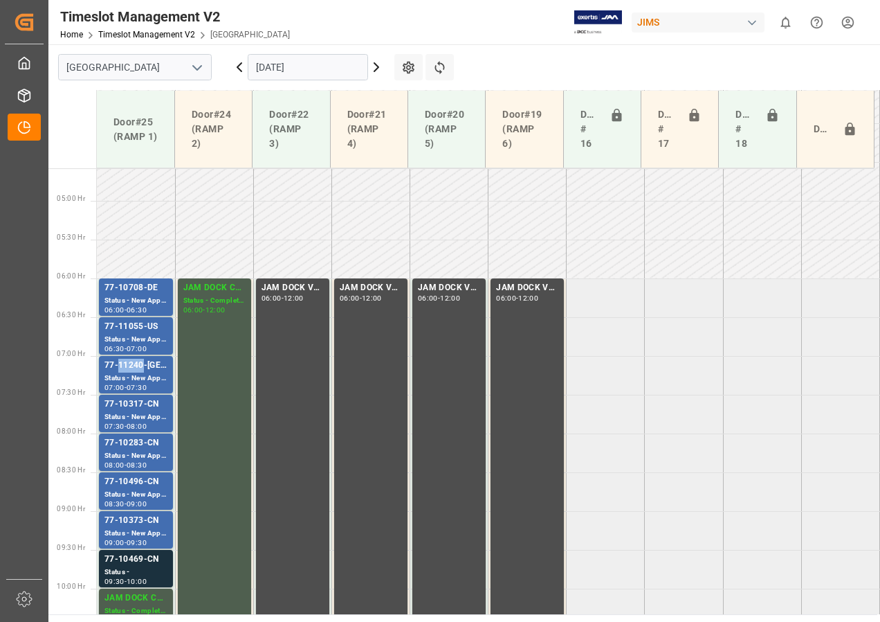
click at [129, 365] on div "77-11240-[GEOGRAPHIC_DATA]" at bounding box center [136, 366] width 63 height 14
click at [136, 341] on div "Status - New Appointment" at bounding box center [136, 340] width 63 height 12
click at [138, 307] on div "06:30" at bounding box center [137, 310] width 20 height 6
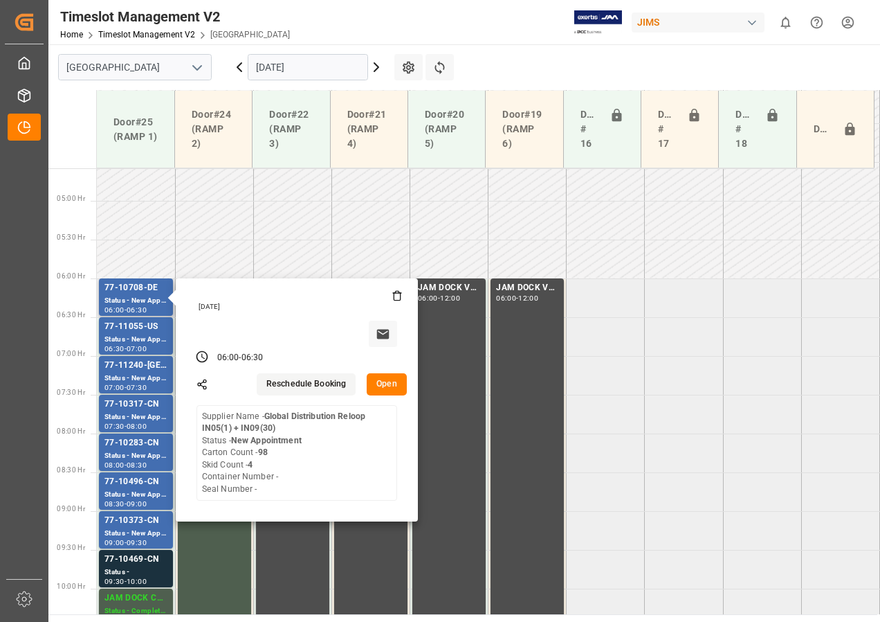
click at [392, 387] on button "Open" at bounding box center [387, 384] width 40 height 22
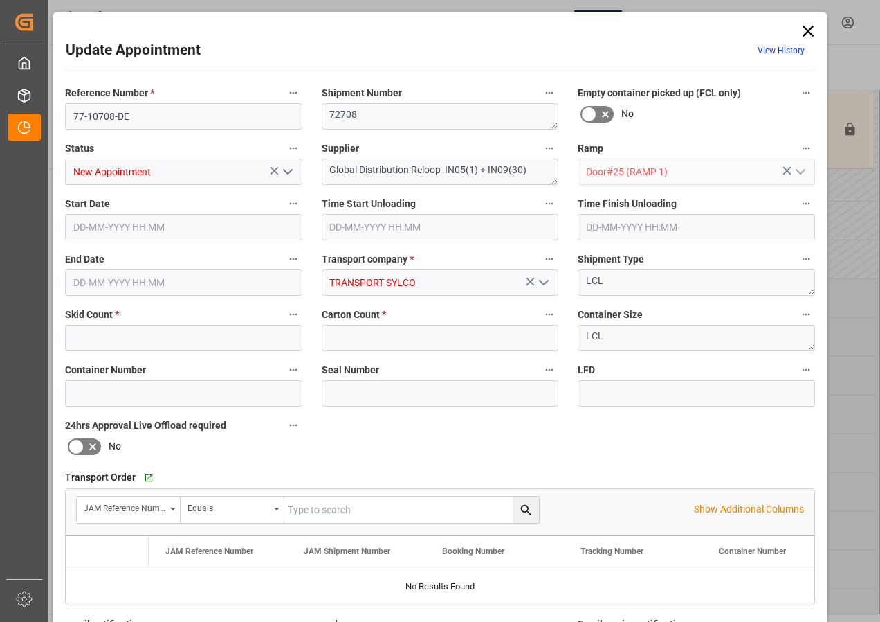
type input "4"
type input "98"
type input "[DATE] 06:00"
type input "[DATE] 06:30"
type input "[DATE] 16:28"
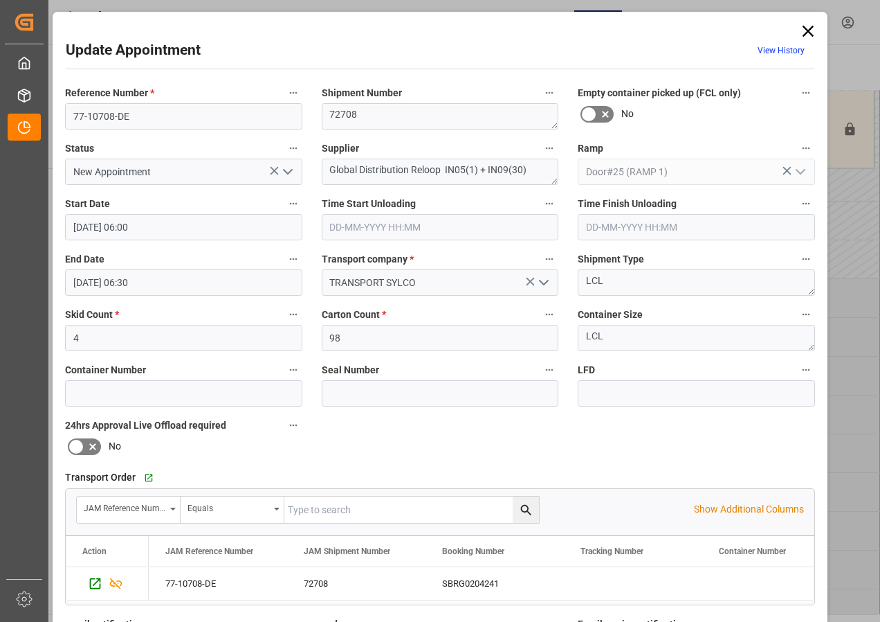
click at [805, 29] on icon at bounding box center [808, 31] width 11 height 11
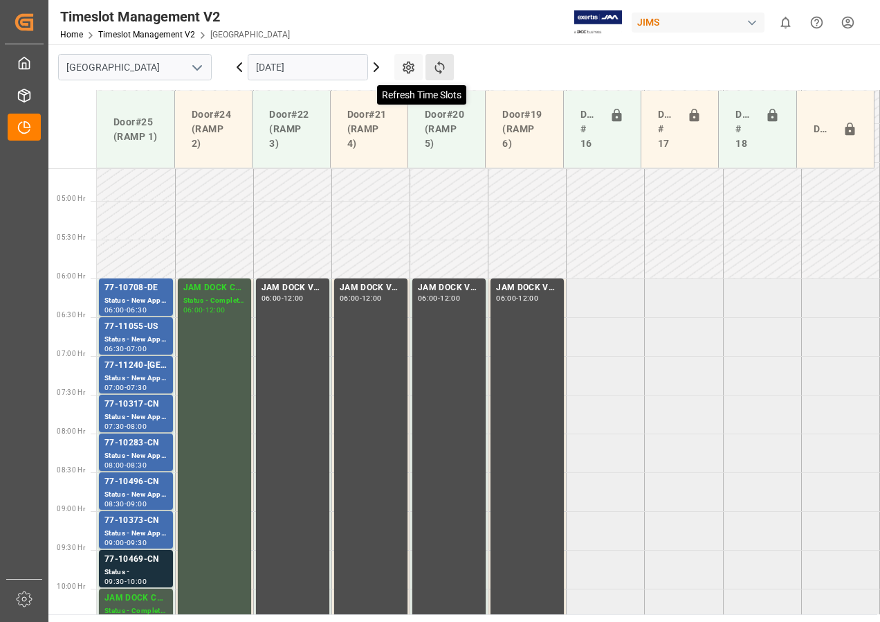
click at [444, 62] on icon at bounding box center [440, 67] width 15 height 15
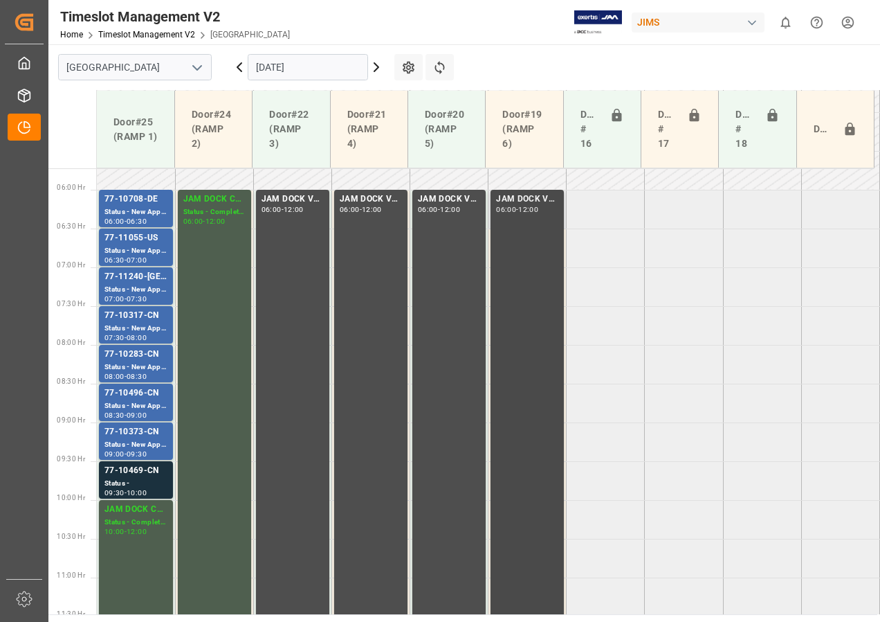
scroll to position [363, 0]
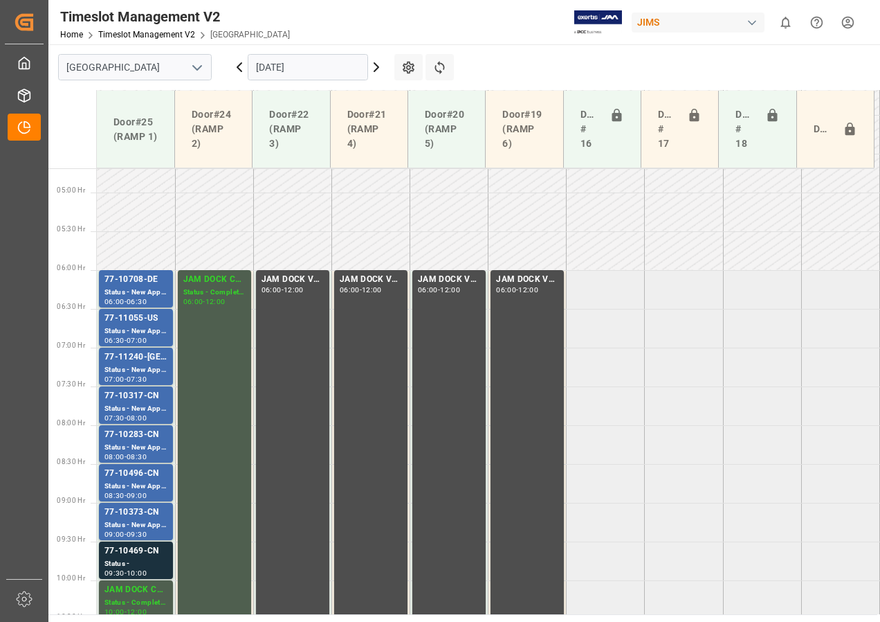
click at [377, 68] on icon at bounding box center [376, 67] width 4 height 8
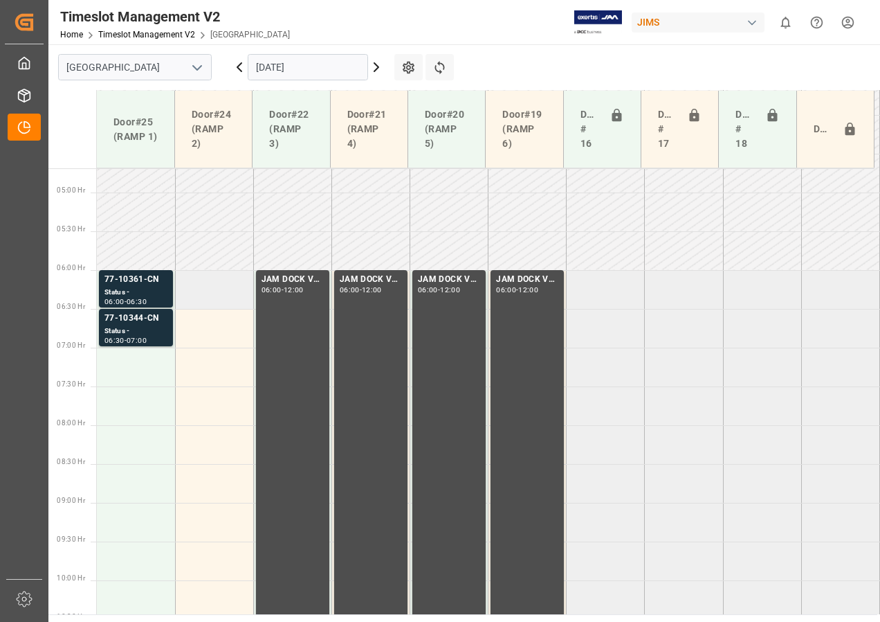
click at [226, 299] on td at bounding box center [214, 289] width 78 height 39
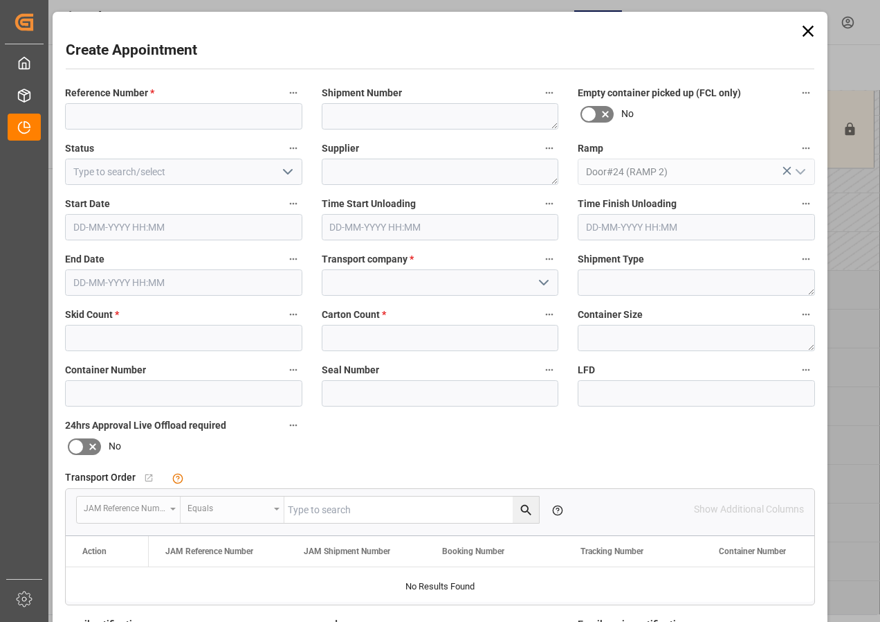
type input "[DATE] 06:00"
type input "[DATE] 06:30"
click at [154, 118] on input at bounding box center [183, 116] width 237 height 26
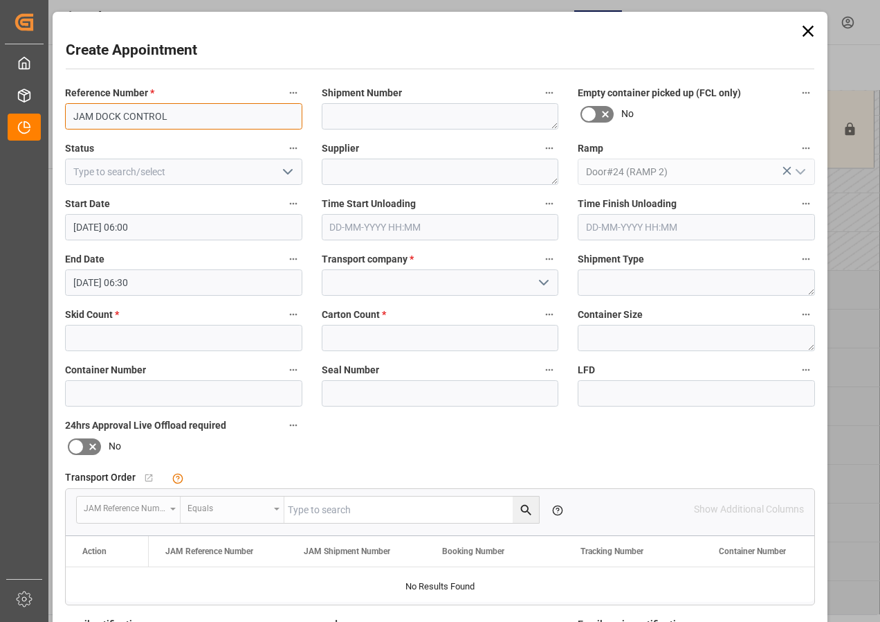
drag, startPoint x: 165, startPoint y: 119, endPoint x: 60, endPoint y: 111, distance: 106.2
click at [60, 111] on div "Reference Number * JAM DOCK CONTROL" at bounding box center [183, 106] width 257 height 55
type input "JAM DOCK CONTROL"
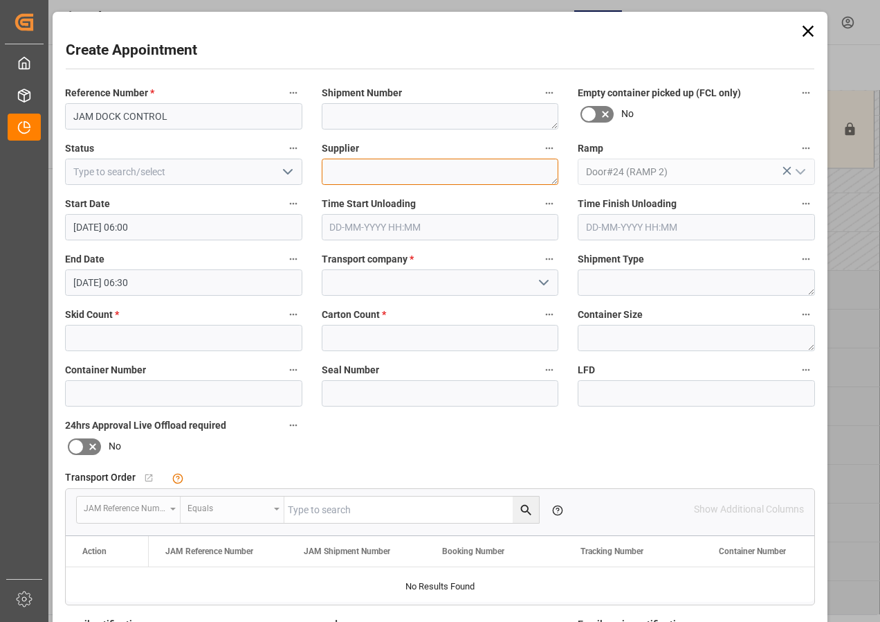
click at [350, 173] on textarea at bounding box center [440, 172] width 237 height 26
paste textarea "JAM DOCK CONTROL"
type textarea "JAM DOCK CONTROL"
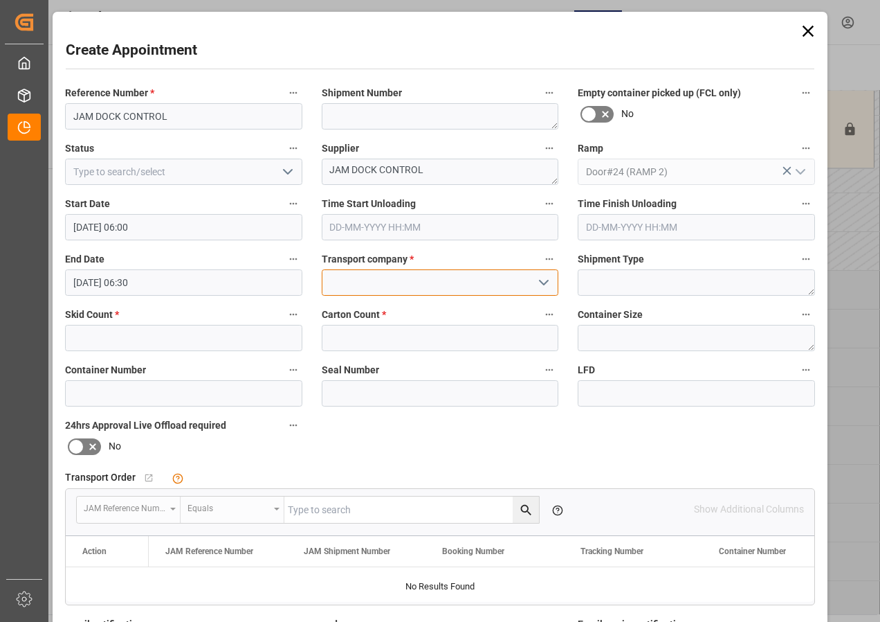
click at [366, 275] on input at bounding box center [440, 282] width 237 height 26
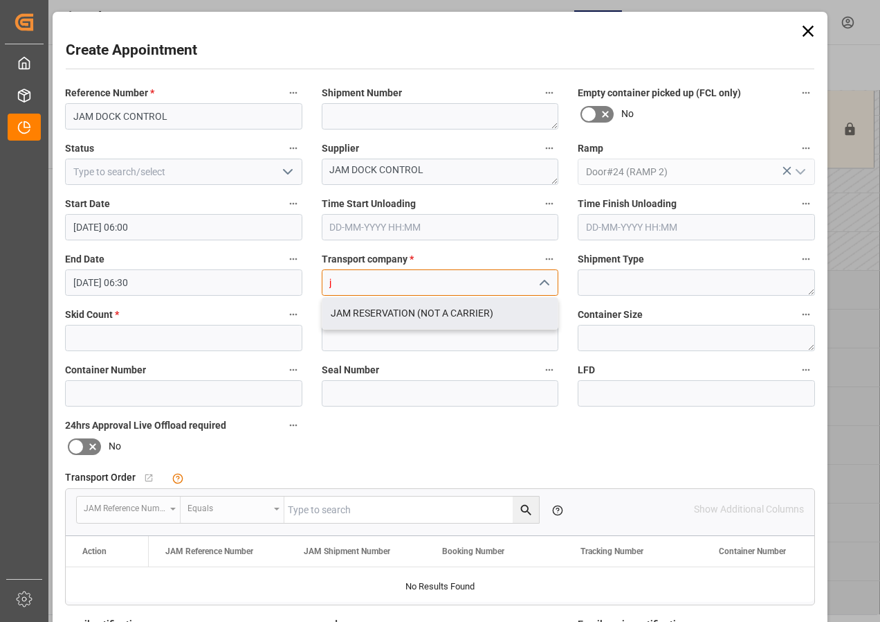
click at [382, 309] on div "JAM RESERVATION (NOT A CARRIER)" at bounding box center [441, 313] width 236 height 31
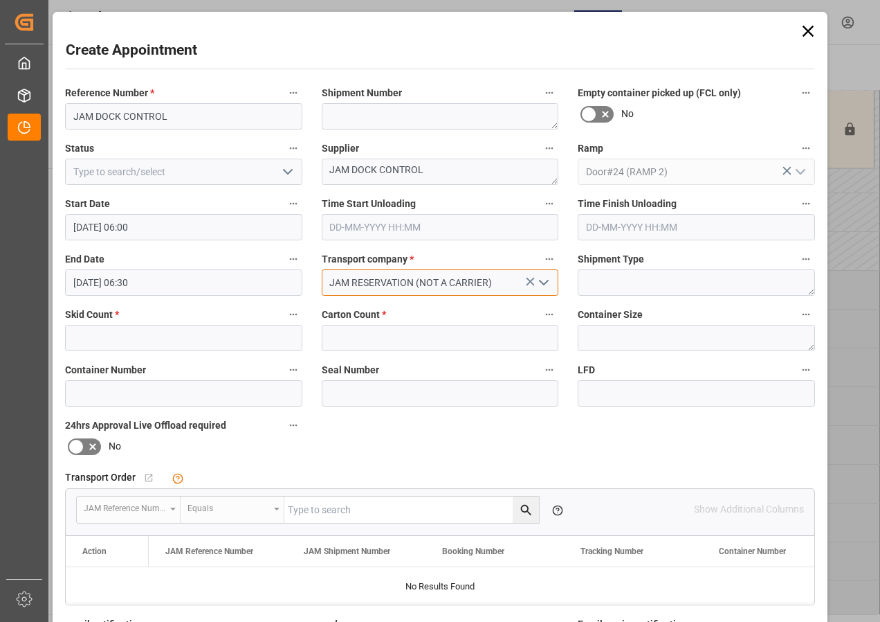
type input "JAM RESERVATION (NOT A CARRIER)"
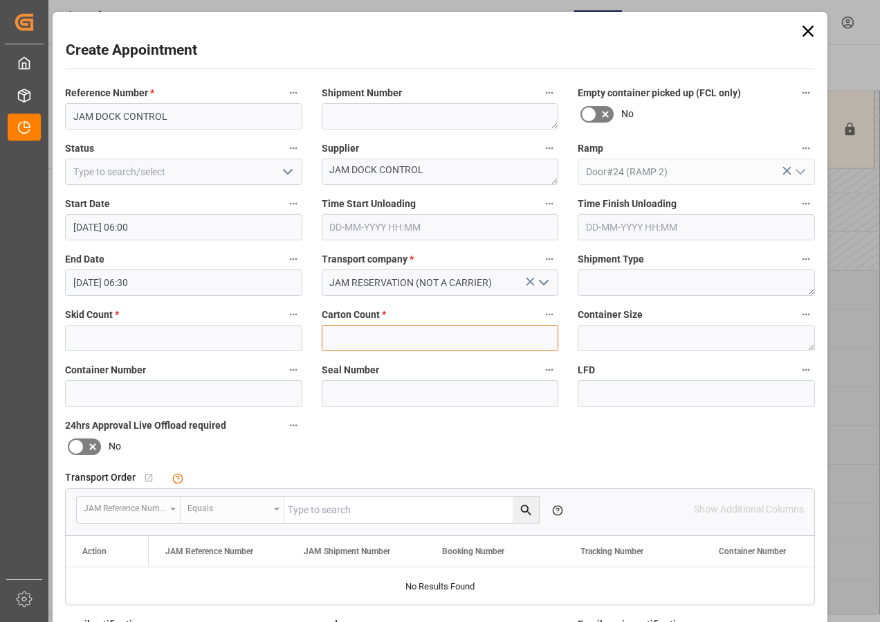
click at [372, 337] on input "text" at bounding box center [440, 338] width 237 height 26
type input "0"
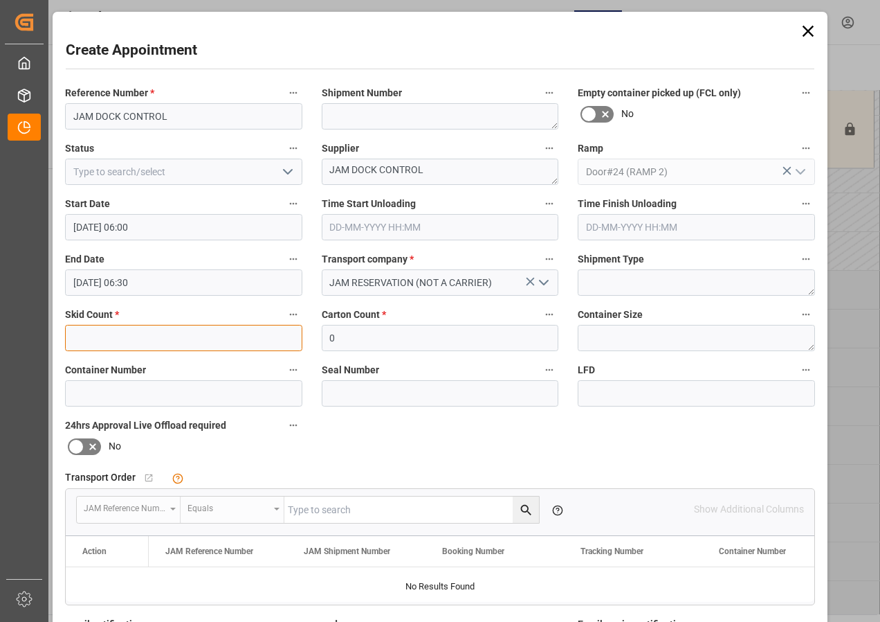
click at [193, 337] on input "text" at bounding box center [183, 338] width 237 height 26
type input "0"
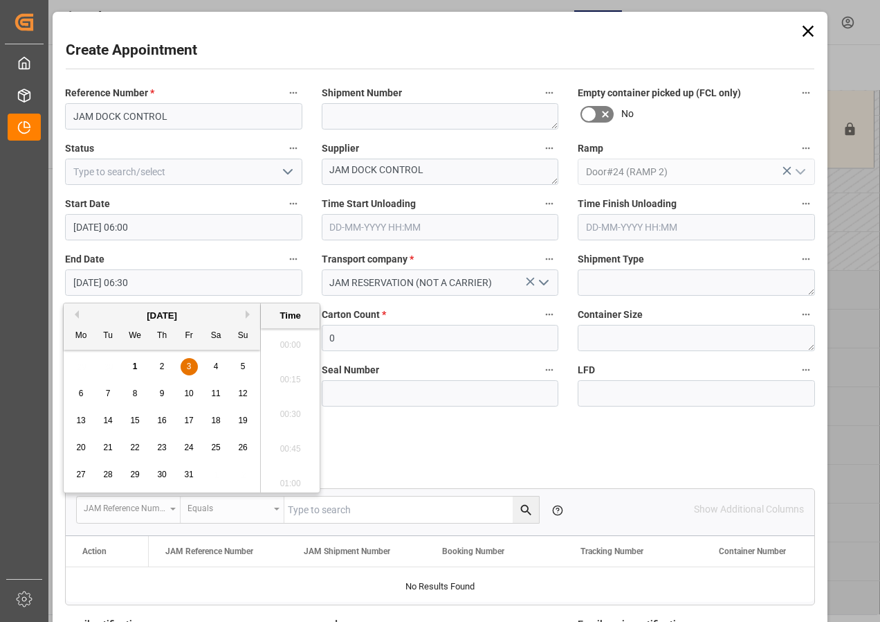
click at [107, 279] on input "[DATE] 06:30" at bounding box center [183, 282] width 237 height 26
drag, startPoint x: 188, startPoint y: 363, endPoint x: 246, endPoint y: 364, distance: 58.2
click at [189, 363] on span "3" at bounding box center [189, 366] width 5 height 10
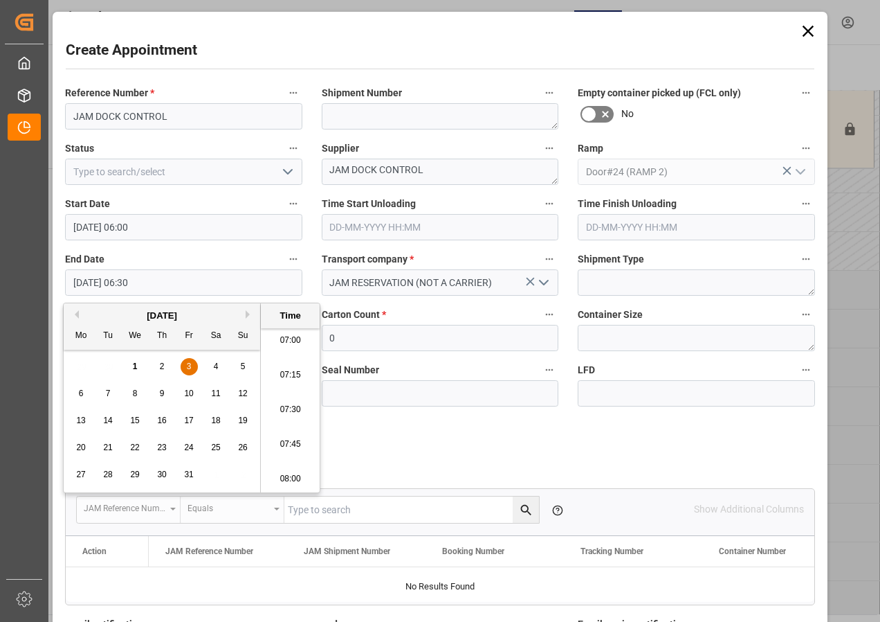
click at [187, 362] on span "3" at bounding box center [189, 366] width 5 height 10
click at [291, 478] on li "12:00" at bounding box center [290, 479] width 59 height 35
type input "[DATE] 12:00"
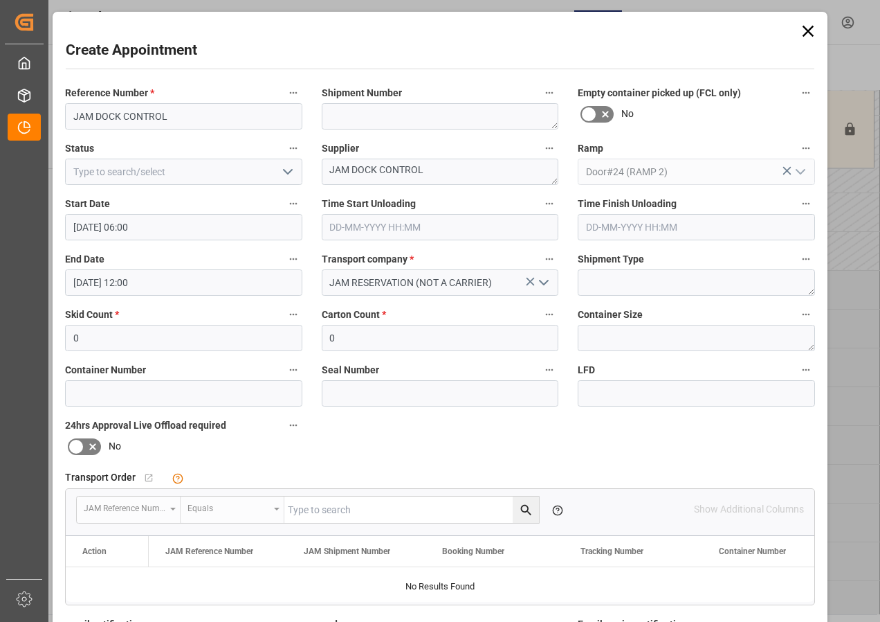
click at [287, 172] on polyline "open menu" at bounding box center [288, 172] width 8 height 4
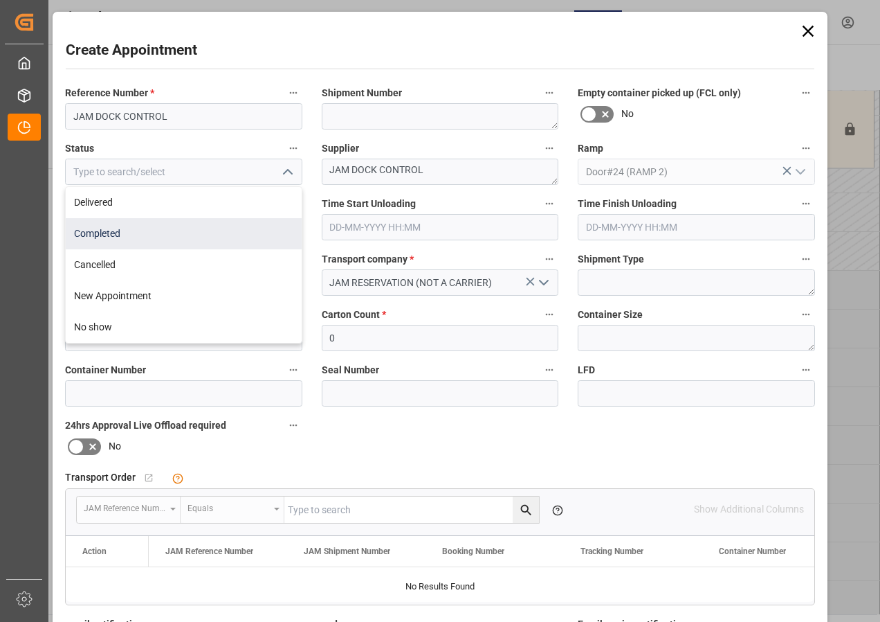
click at [106, 232] on div "Completed" at bounding box center [184, 233] width 236 height 31
type input "Completed"
